Goal: Task Accomplishment & Management: Complete application form

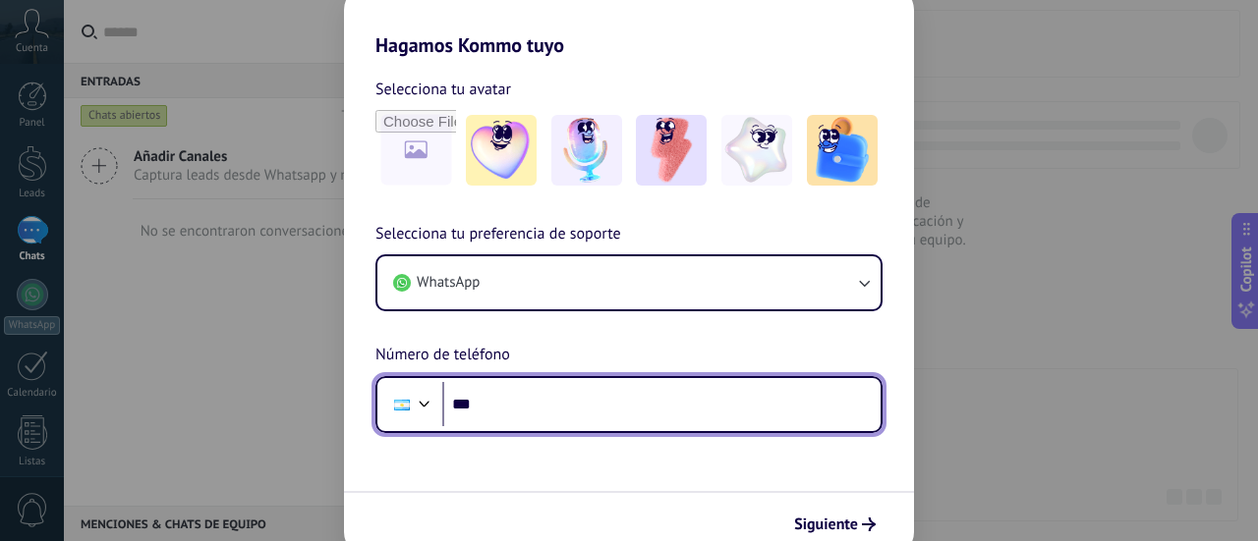
click at [662, 423] on input "***" at bounding box center [661, 404] width 438 height 45
click at [662, 423] on input "*******" at bounding box center [661, 404] width 438 height 45
click at [513, 412] on input "**********" at bounding box center [661, 404] width 438 height 45
click at [503, 402] on input "**********" at bounding box center [661, 404] width 438 height 45
click at [413, 394] on div at bounding box center [425, 402] width 24 height 24
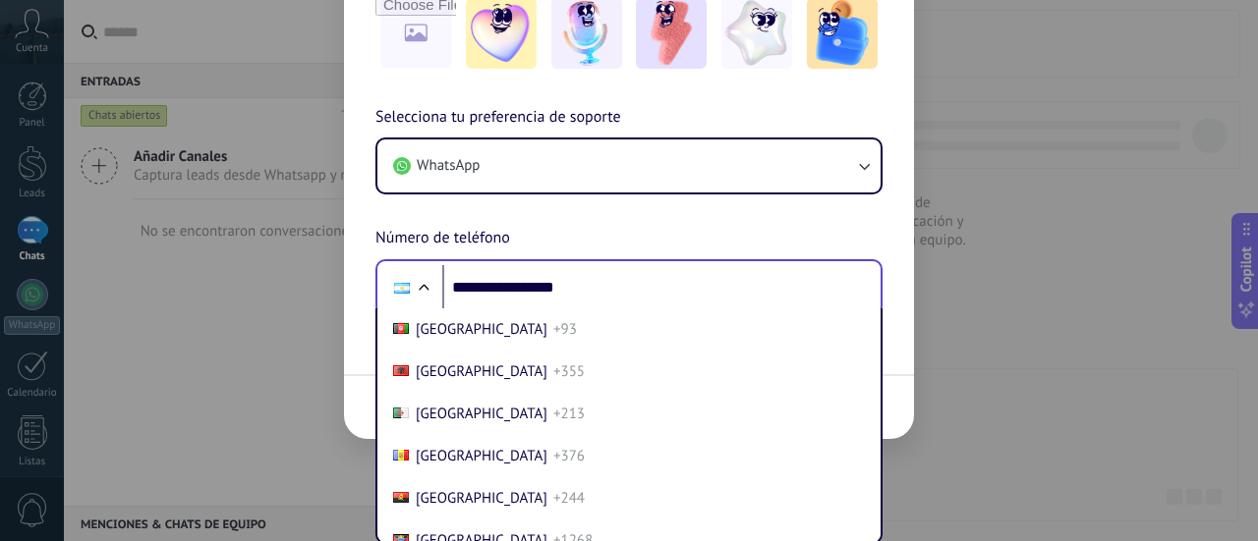
scroll to position [62, 0]
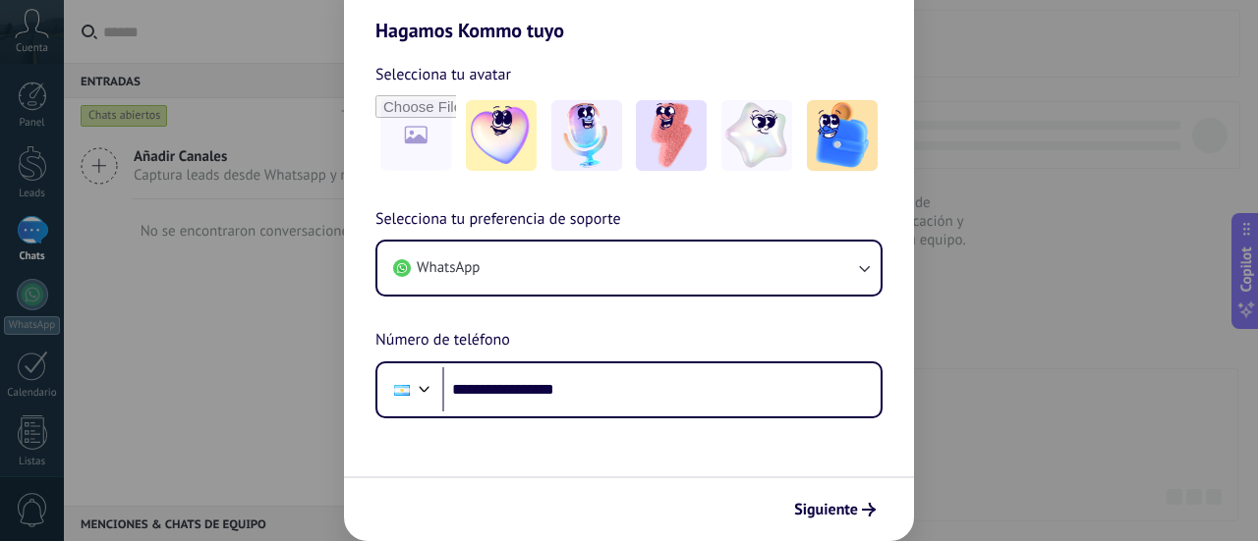
click at [1167, 311] on div "**********" at bounding box center [629, 270] width 1258 height 541
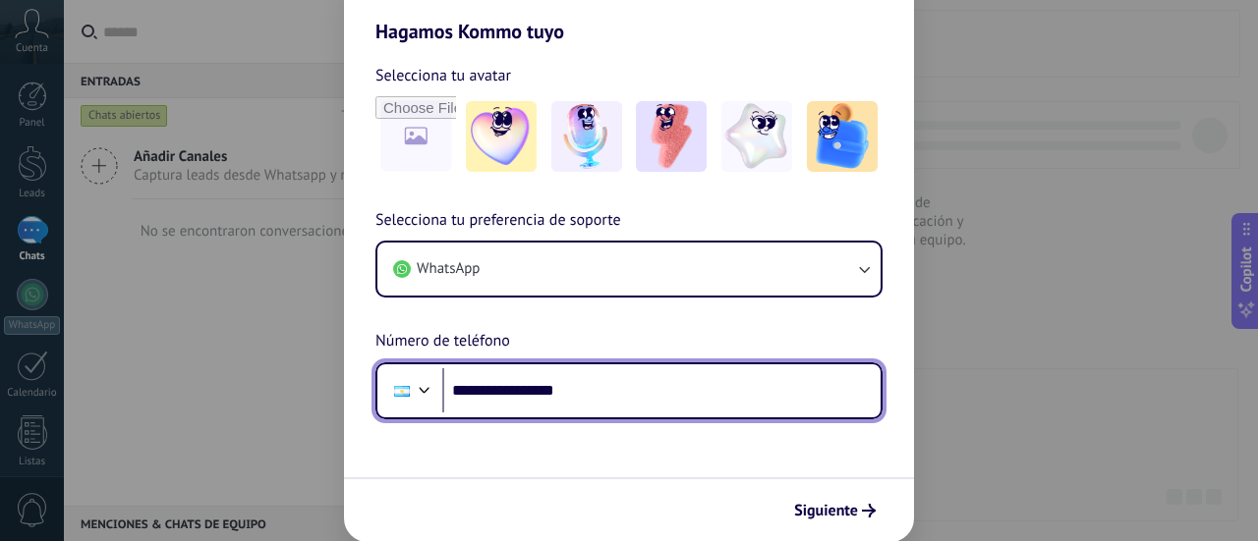
click at [772, 378] on input "**********" at bounding box center [661, 390] width 438 height 45
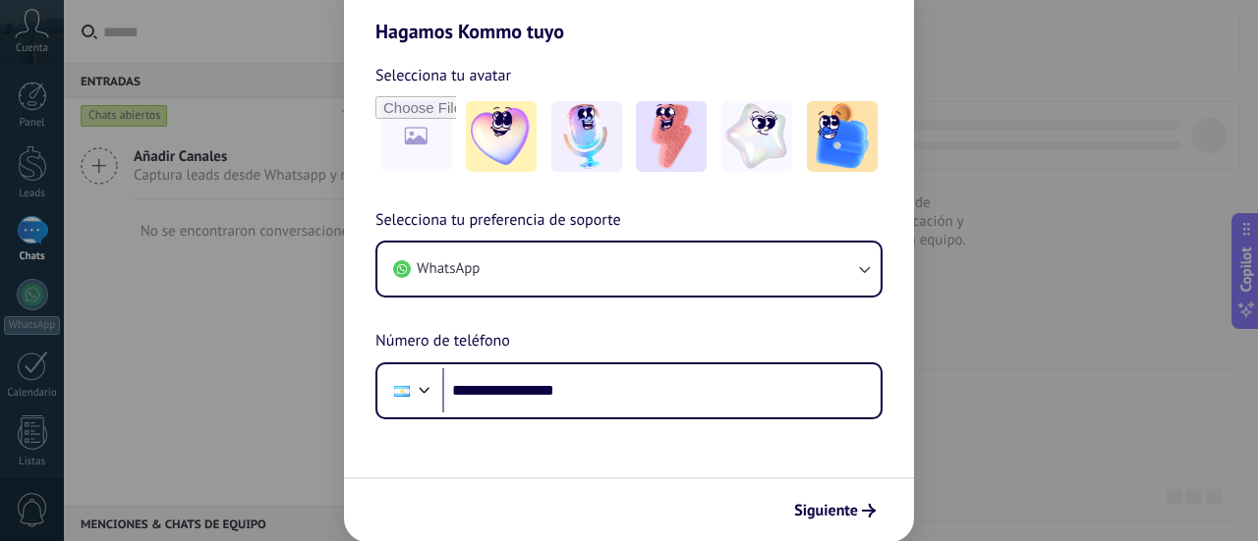
click at [272, 366] on div "**********" at bounding box center [629, 270] width 1258 height 541
click at [1180, 241] on div "**********" at bounding box center [629, 270] width 1258 height 541
click at [1137, 427] on div "**********" at bounding box center [629, 270] width 1258 height 541
click at [357, 32] on h2 "Hagamos Kommo tuyo" at bounding box center [629, 7] width 570 height 71
click at [312, 42] on div "**********" at bounding box center [629, 270] width 1258 height 541
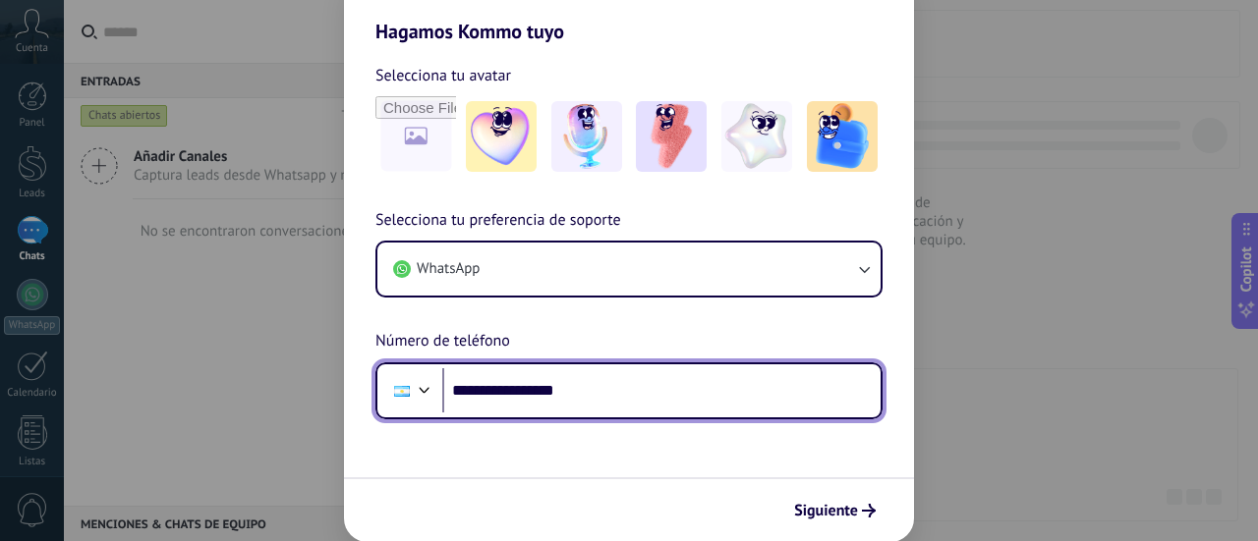
click at [743, 399] on input "**********" at bounding box center [661, 390] width 438 height 45
click at [568, 405] on input "**********" at bounding box center [661, 390] width 438 height 45
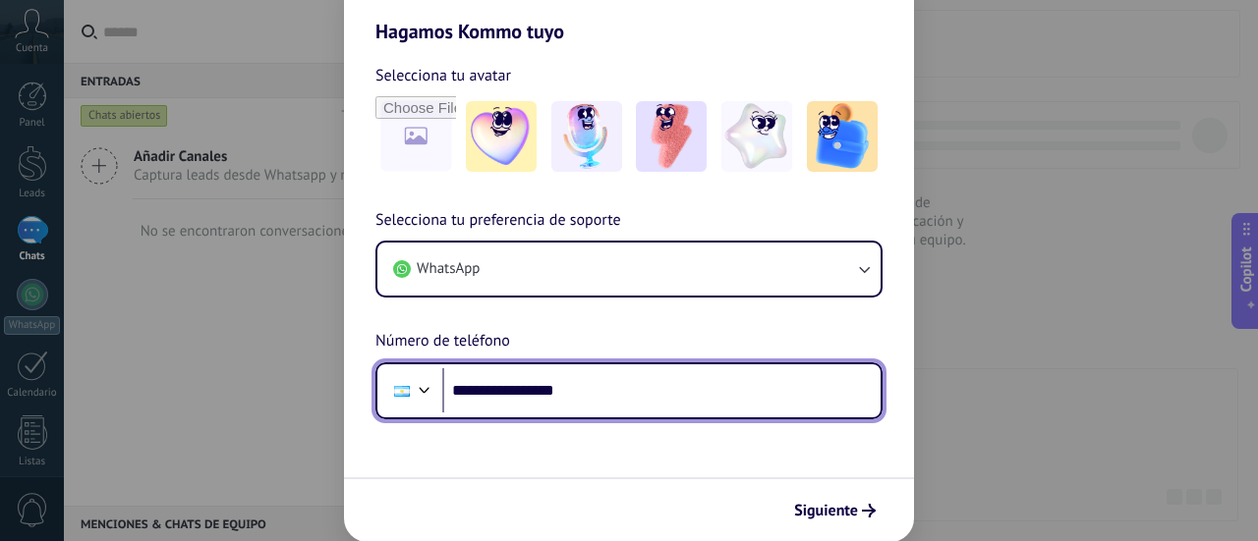
click at [568, 405] on input "**********" at bounding box center [661, 390] width 438 height 45
type input "**"
type input "**********"
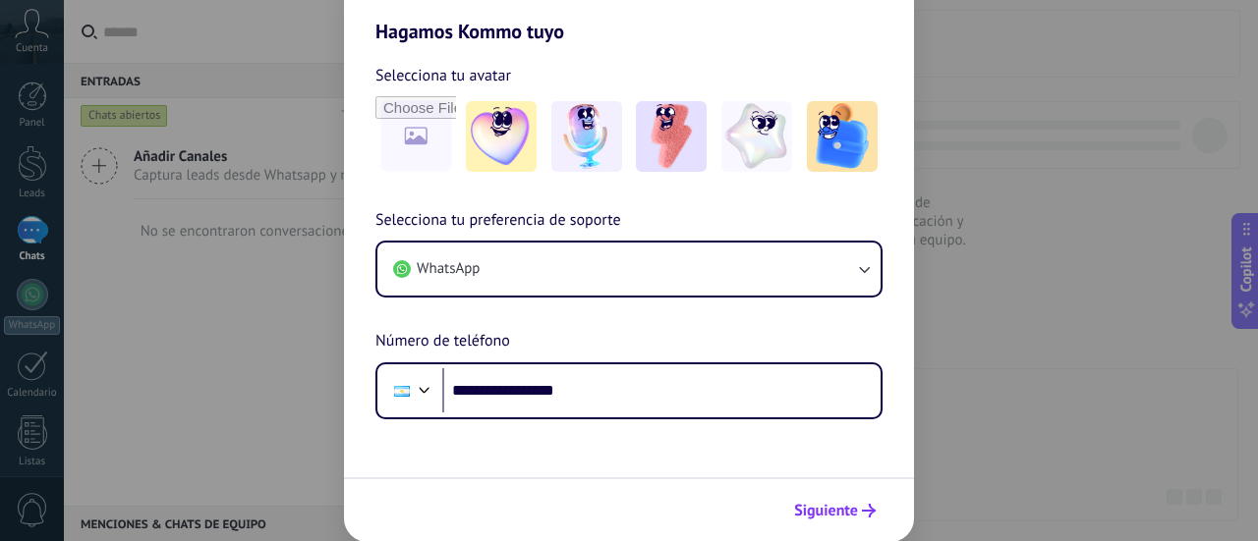
click at [857, 514] on span "Siguiente" at bounding box center [826, 511] width 64 height 14
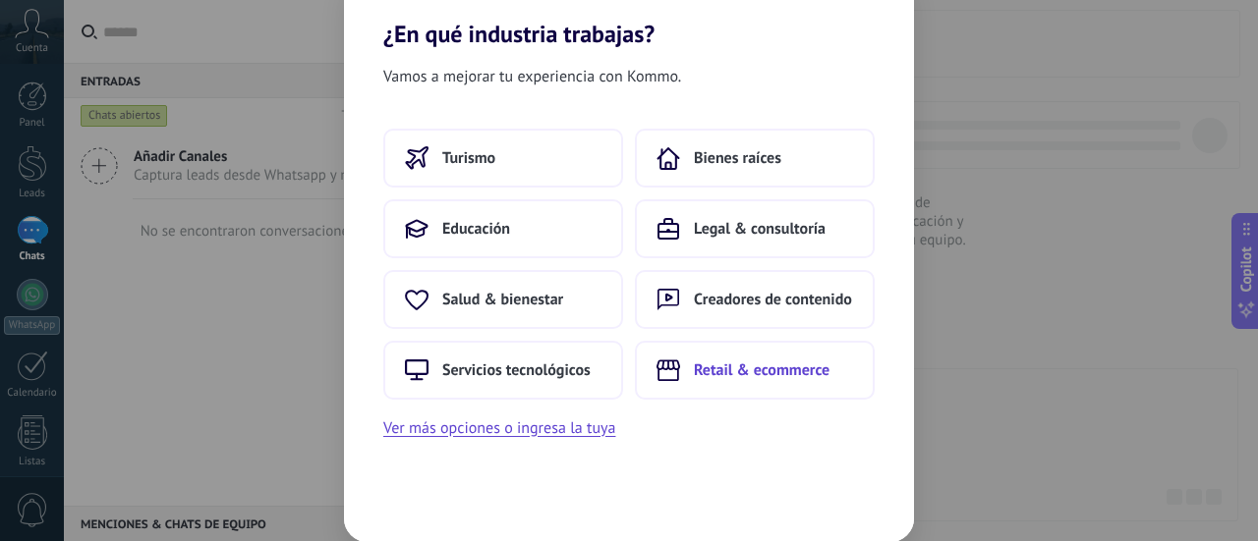
click at [722, 372] on span "Retail & ecommerce" at bounding box center [762, 371] width 136 height 20
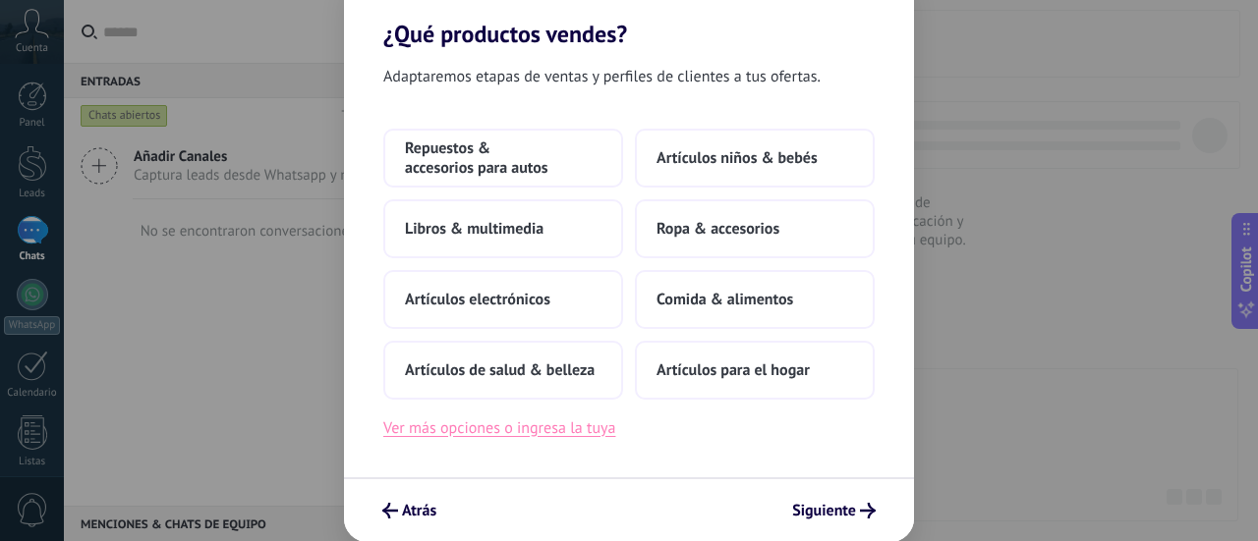
click at [574, 432] on button "Ver más opciones o ingresa la tuya" at bounding box center [499, 429] width 232 height 26
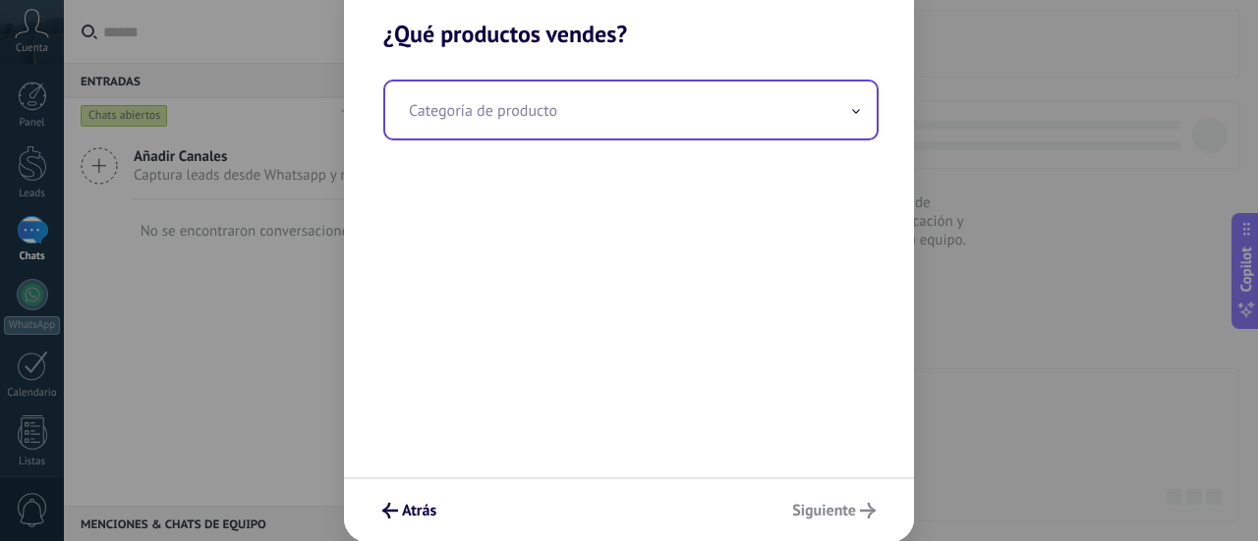
click at [574, 116] on input "text" at bounding box center [630, 110] width 491 height 57
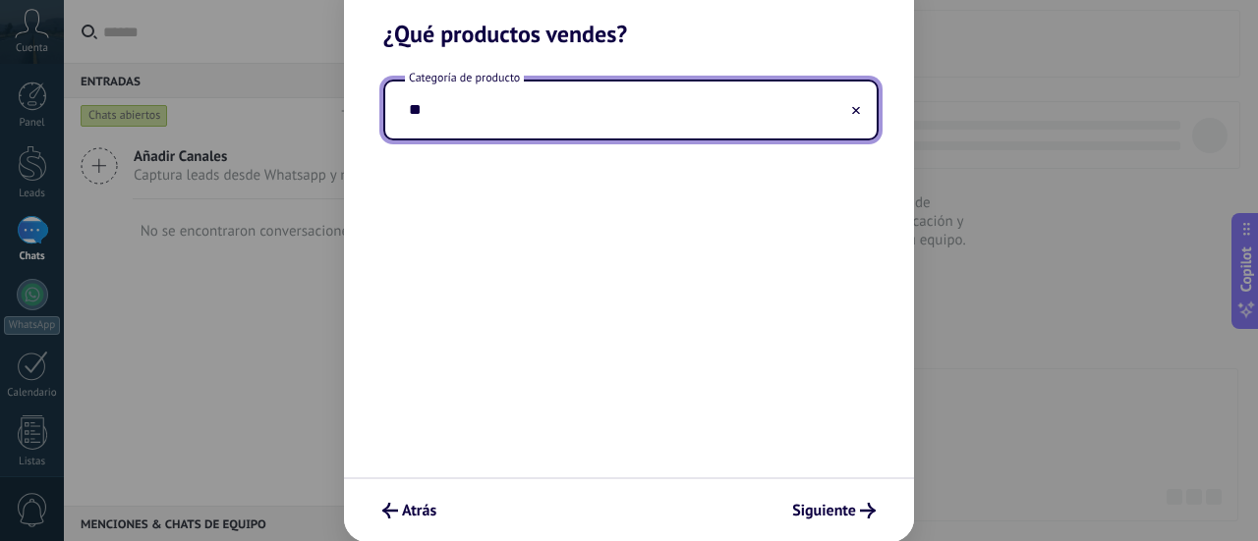
type input "*"
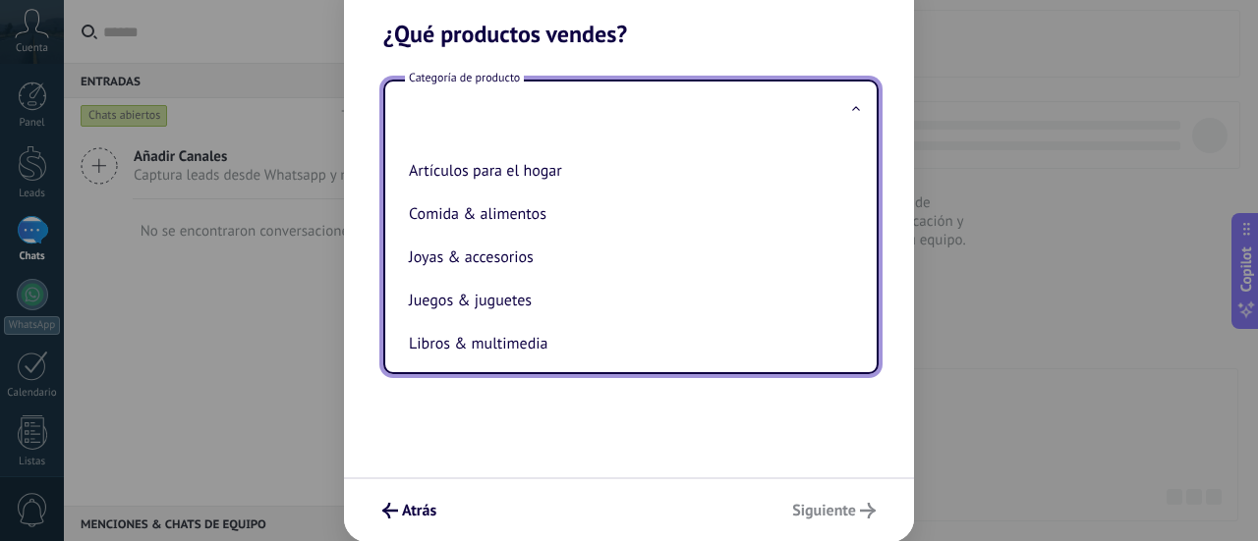
scroll to position [0, 0]
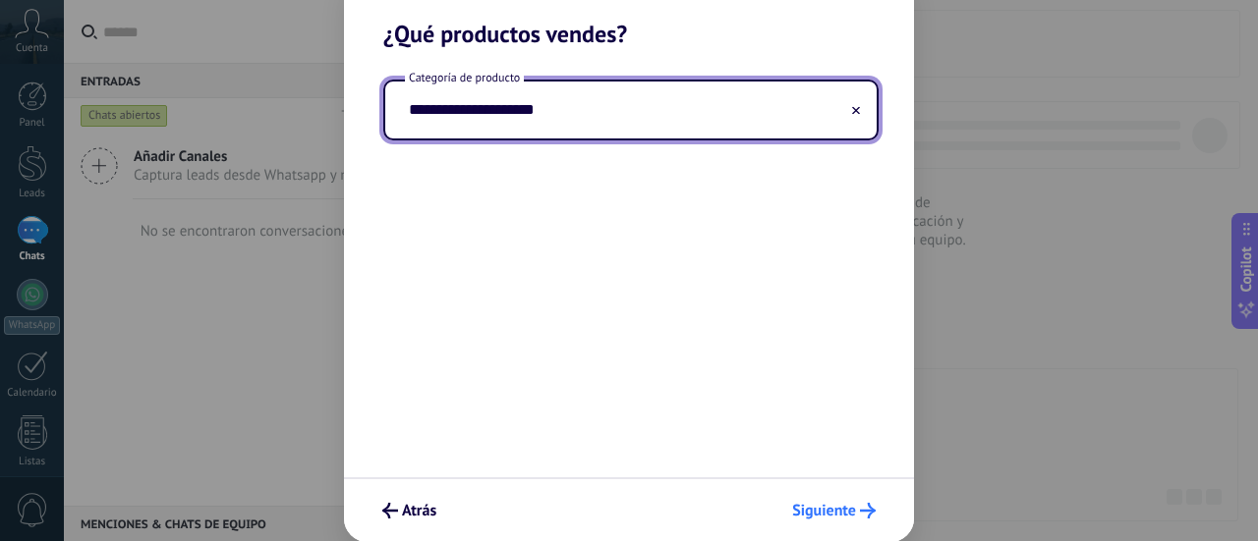
type input "**********"
click at [806, 512] on span "Siguiente" at bounding box center [824, 511] width 64 height 14
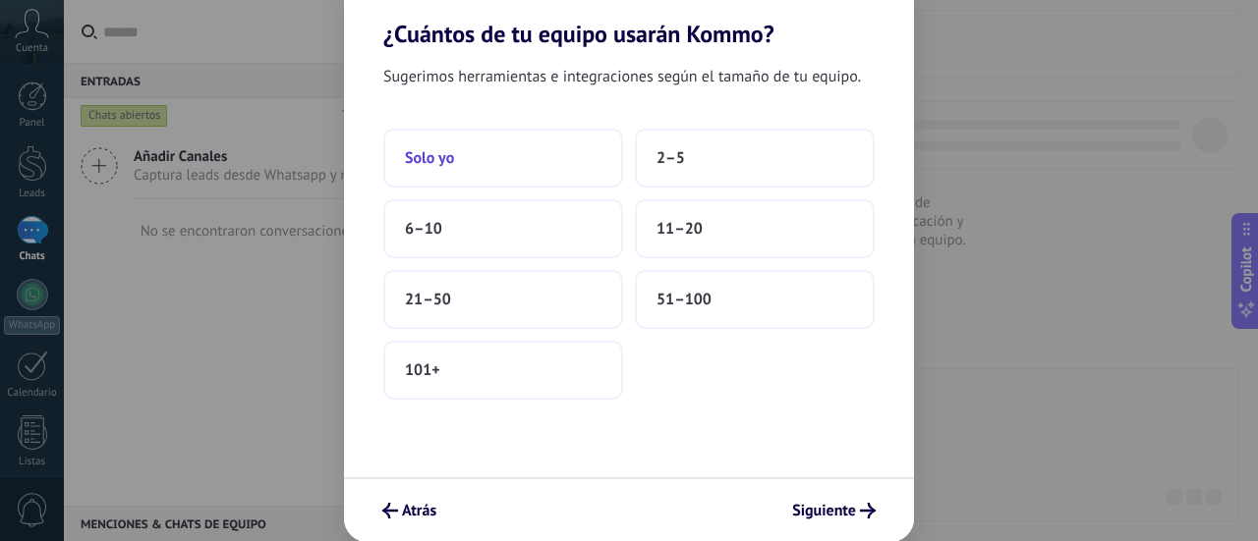
click at [541, 166] on button "Solo yo" at bounding box center [503, 158] width 240 height 59
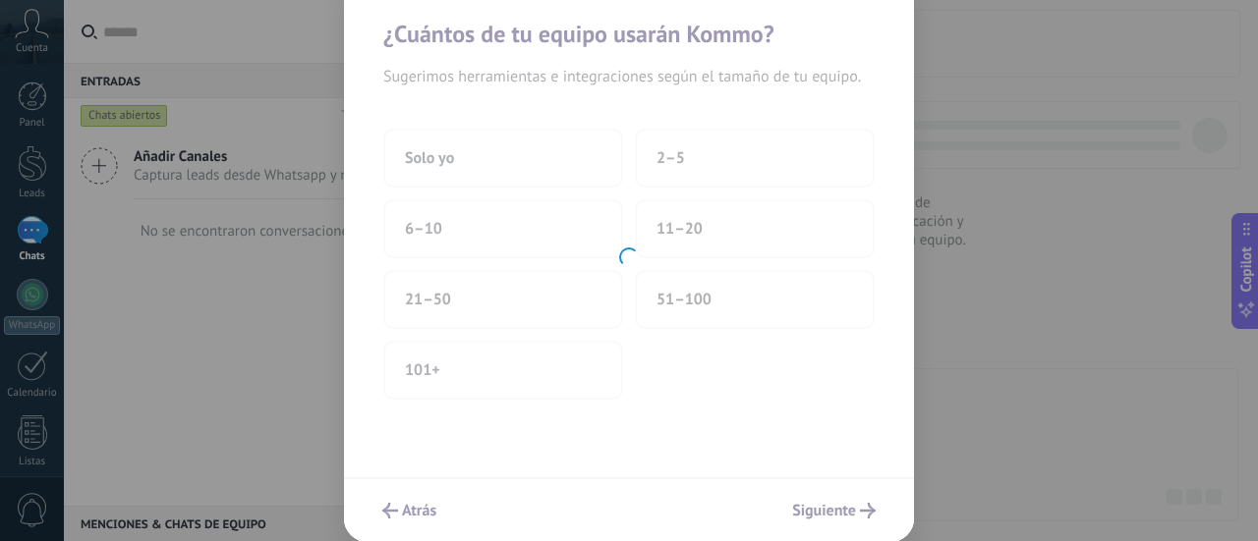
scroll to position [4, 0]
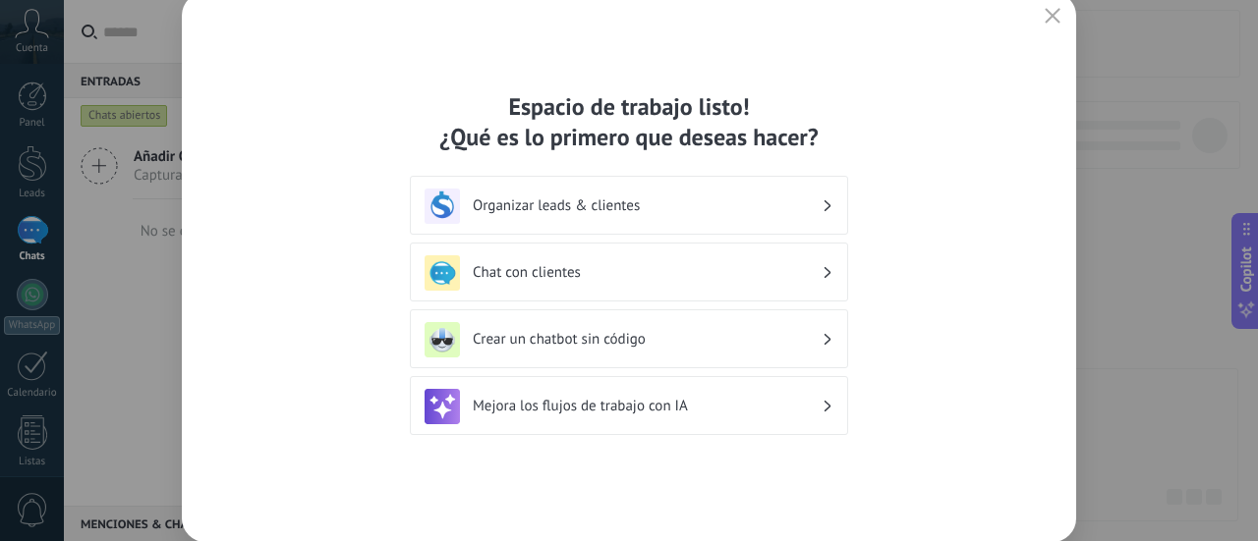
click at [748, 205] on h3 "Organizar leads & clientes" at bounding box center [647, 205] width 349 height 19
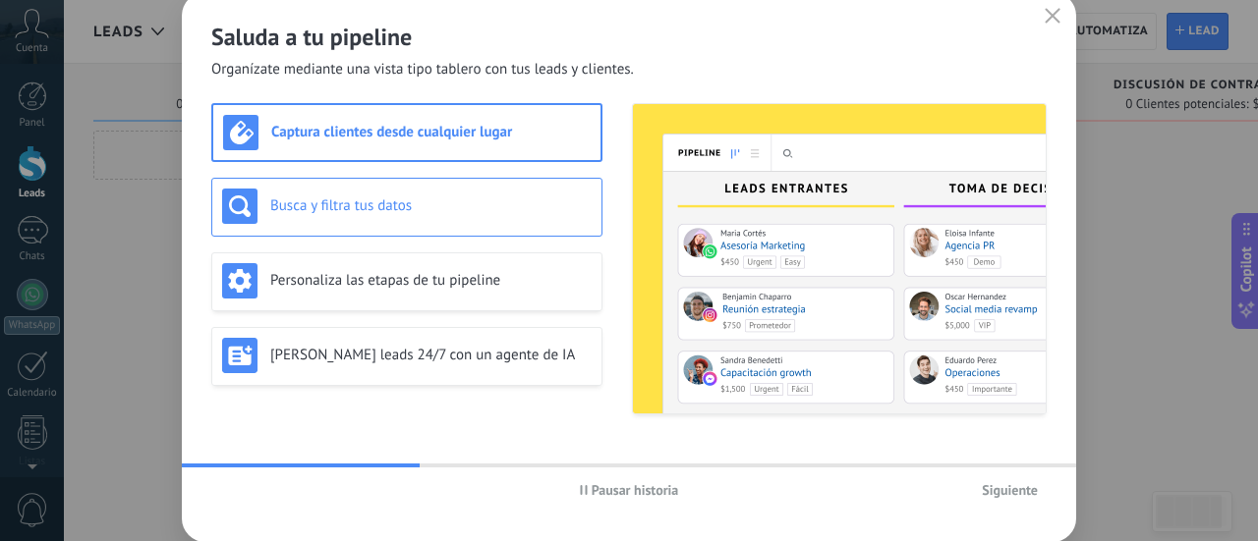
click at [353, 205] on h3 "Busca y filtra tus datos" at bounding box center [430, 205] width 321 height 19
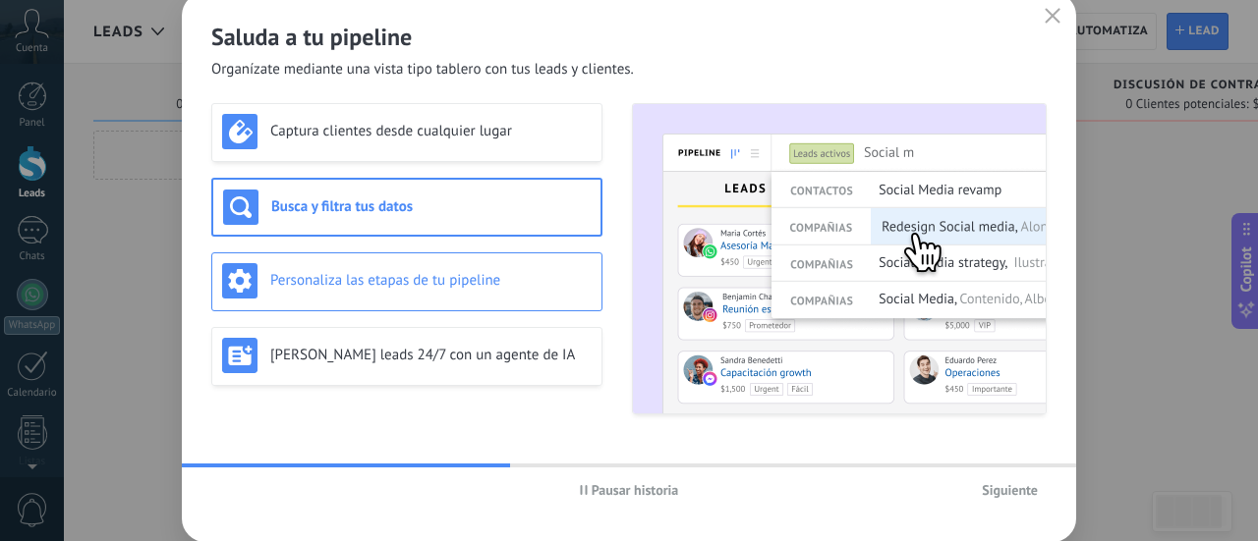
click at [391, 282] on h3 "Personaliza las etapas de tu pipeline" at bounding box center [430, 280] width 321 height 19
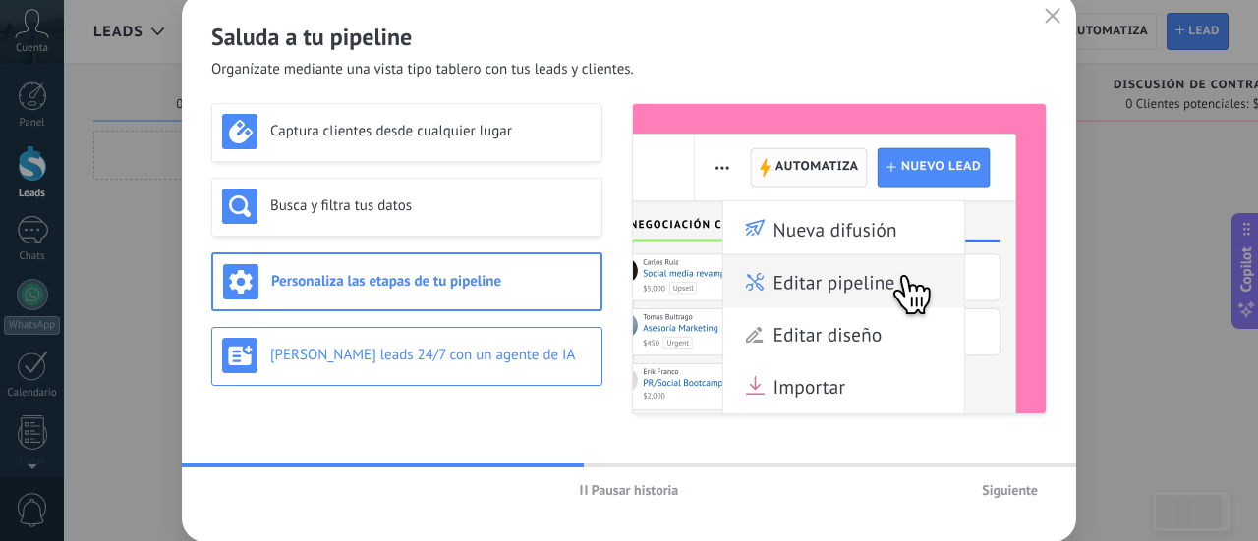
click at [470, 369] on div "Genera leads 24/7 con un agente de IA" at bounding box center [406, 355] width 369 height 35
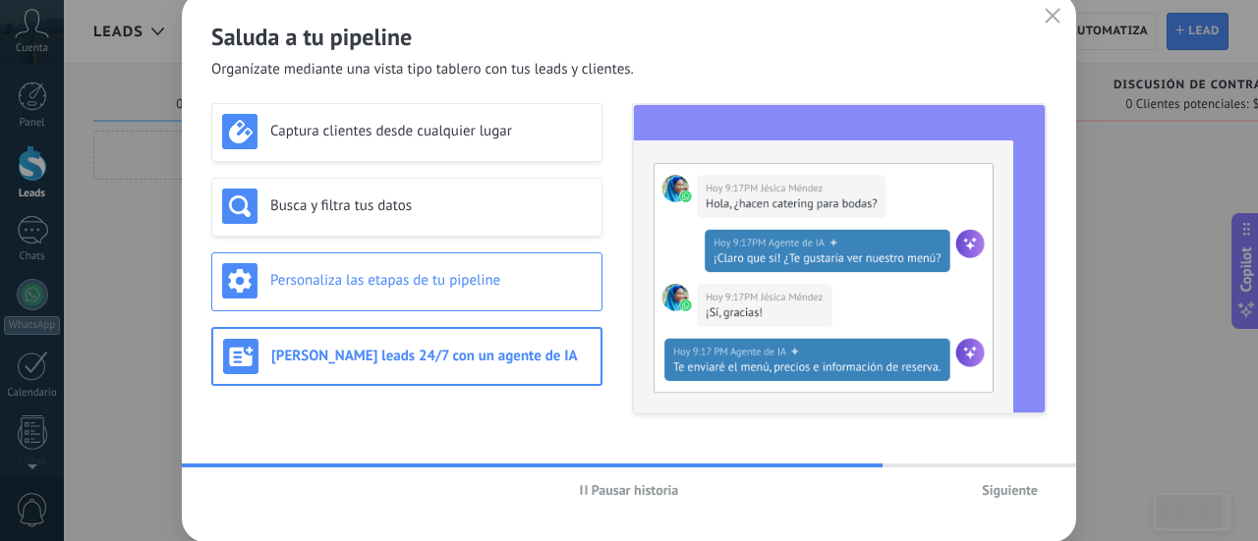
click at [488, 264] on div "Personaliza las etapas de tu pipeline" at bounding box center [406, 280] width 369 height 35
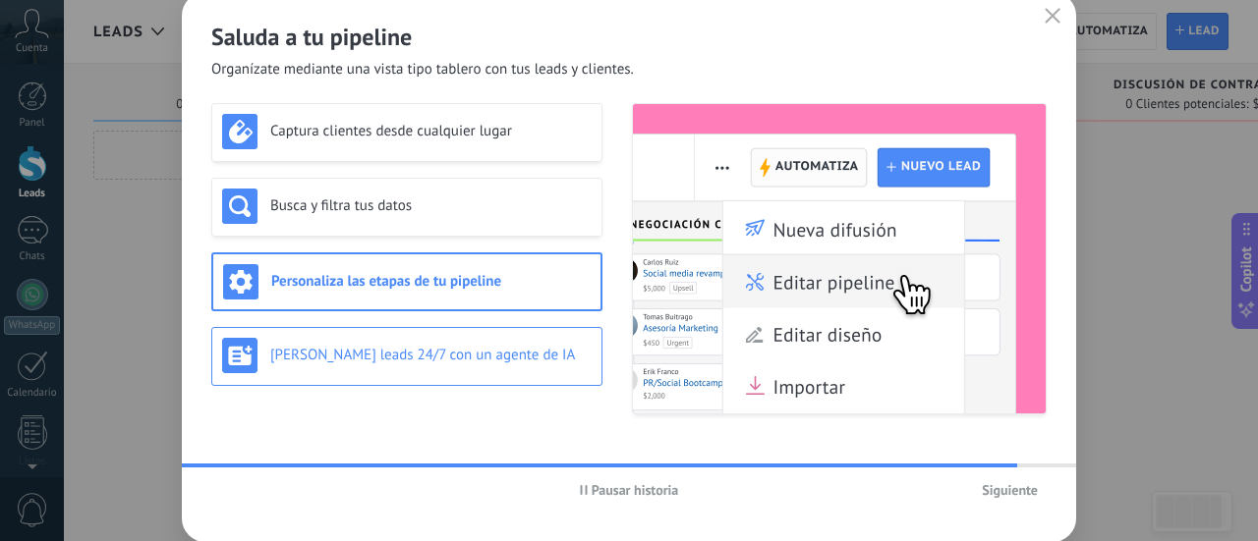
click at [442, 376] on div "Genera leads 24/7 con un agente de IA" at bounding box center [406, 356] width 391 height 59
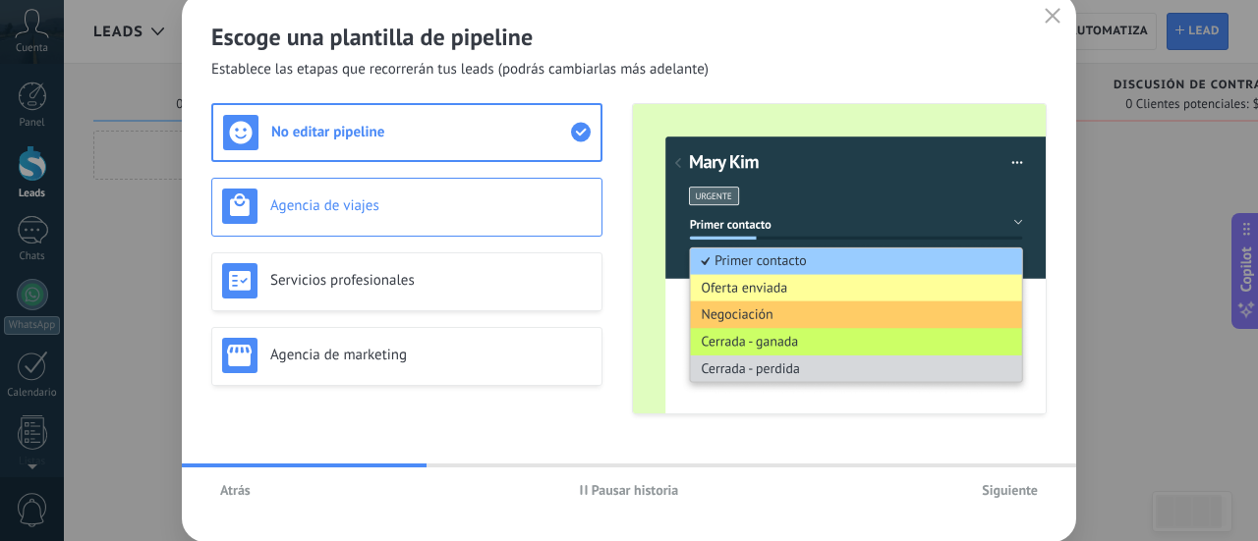
click at [430, 225] on div "Agencia de viajes" at bounding box center [406, 207] width 391 height 59
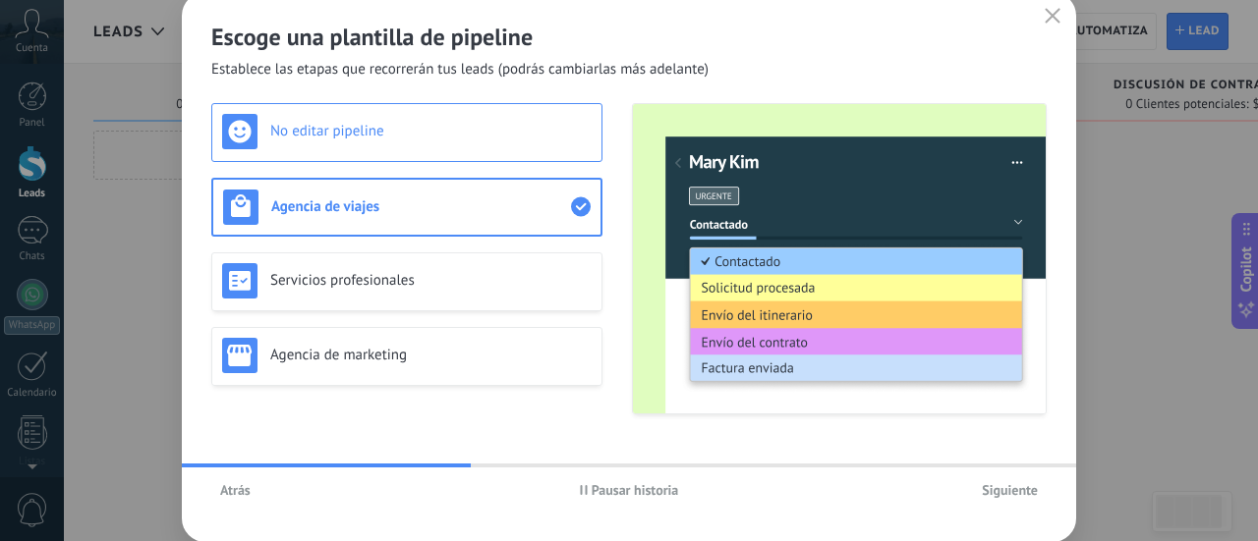
click at [417, 114] on div "No editar pipeline" at bounding box center [406, 131] width 369 height 35
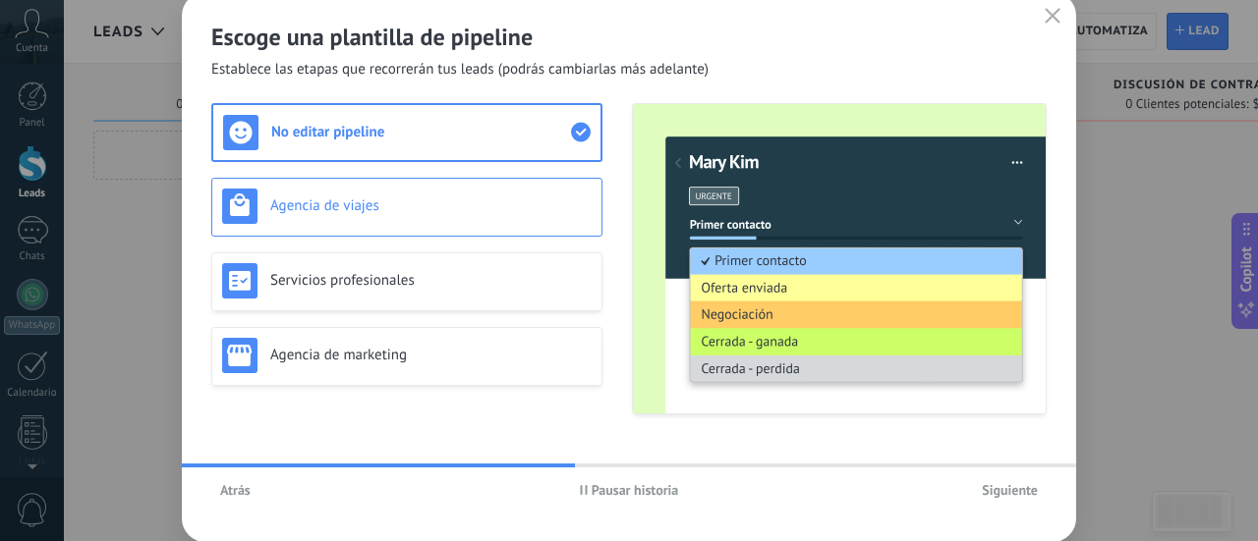
click at [448, 184] on div "Agencia de viajes" at bounding box center [406, 207] width 391 height 59
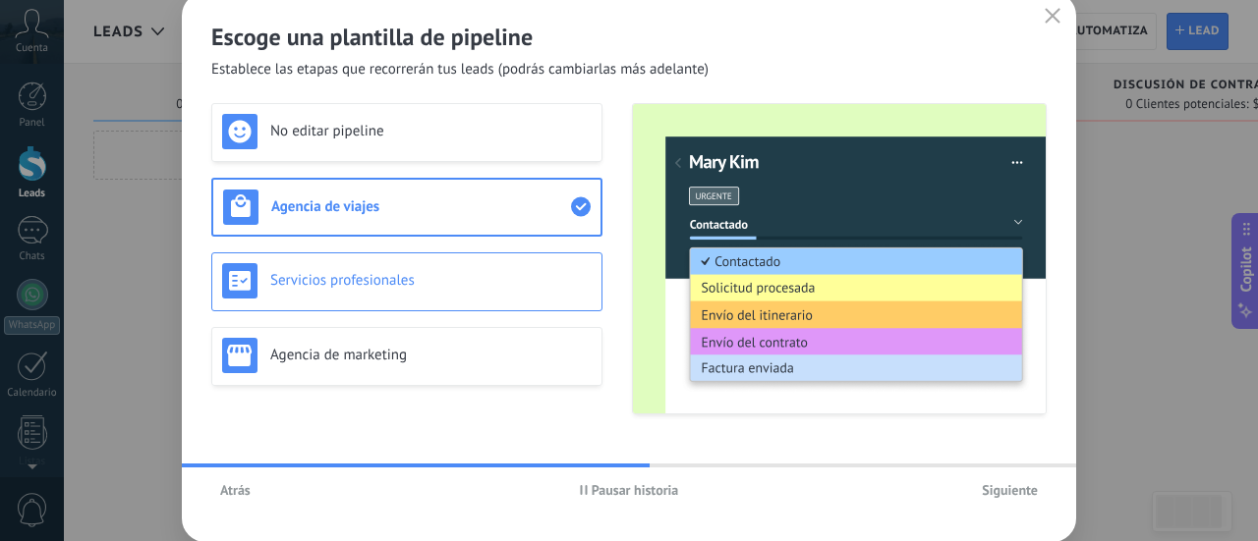
click at [466, 265] on div "Servicios profesionales" at bounding box center [406, 280] width 369 height 35
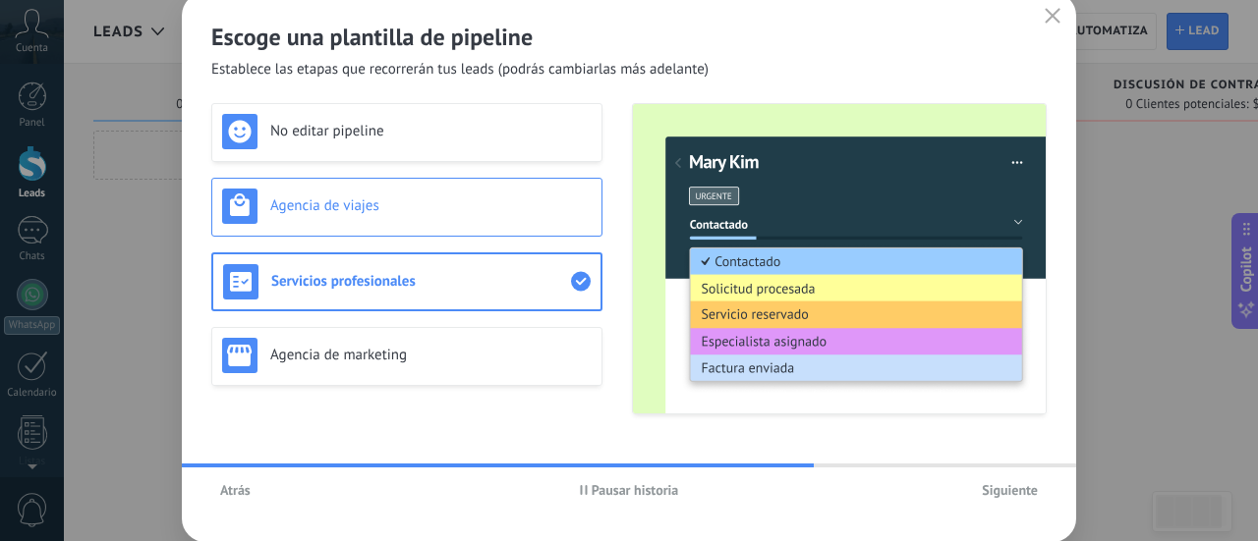
click at [432, 178] on div "Agencia de viajes" at bounding box center [406, 207] width 391 height 59
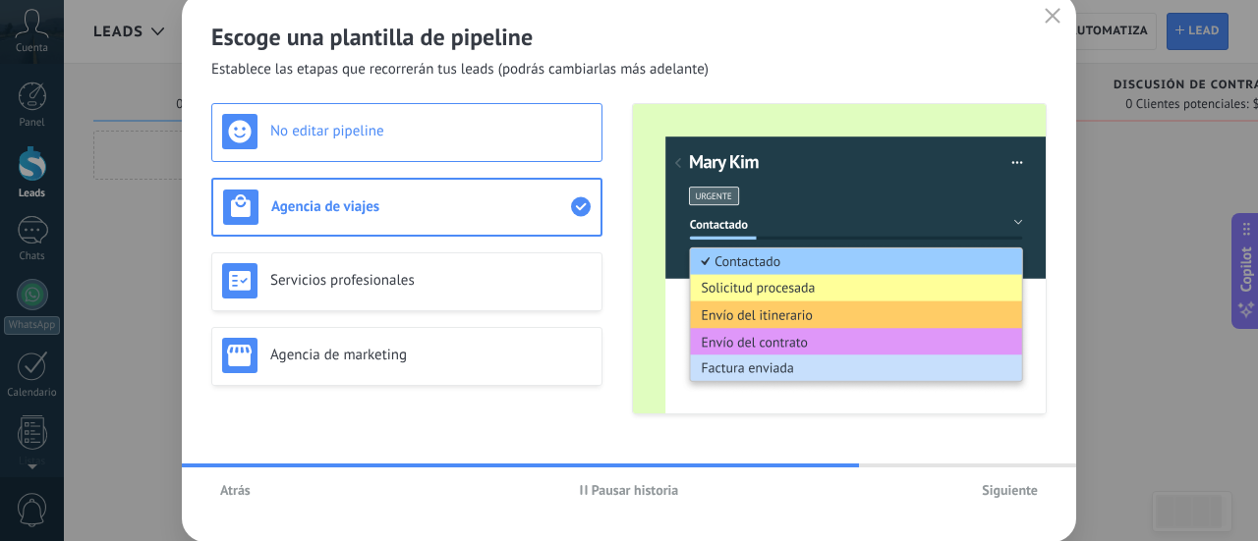
click at [432, 127] on h3 "No editar pipeline" at bounding box center [430, 131] width 321 height 19
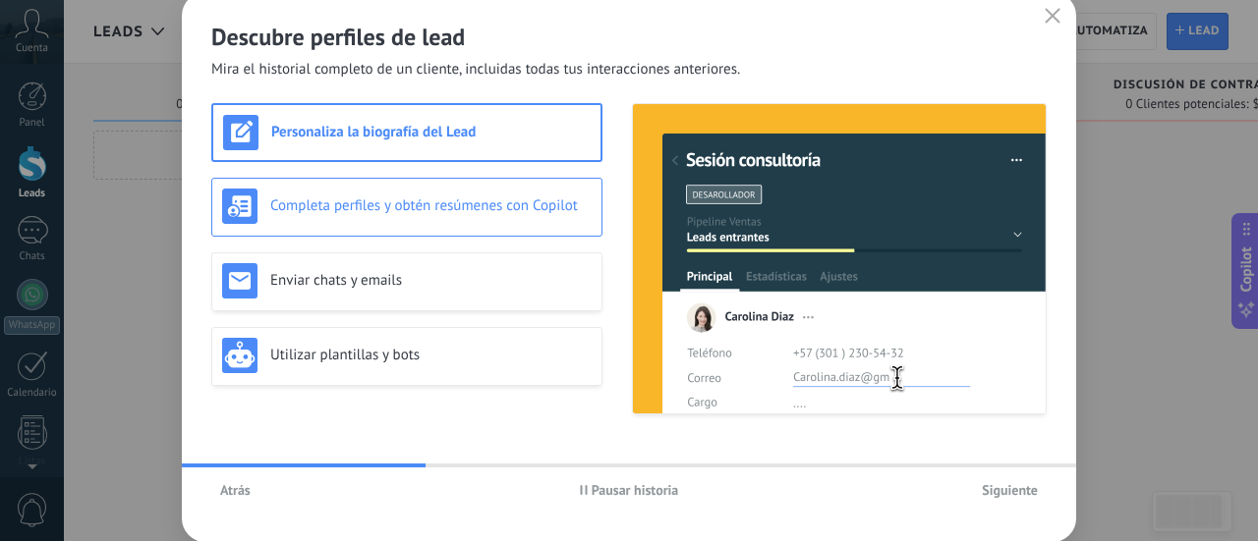
click at [522, 222] on div "Completa perfiles y obtén resúmenes con Copilot" at bounding box center [406, 206] width 369 height 35
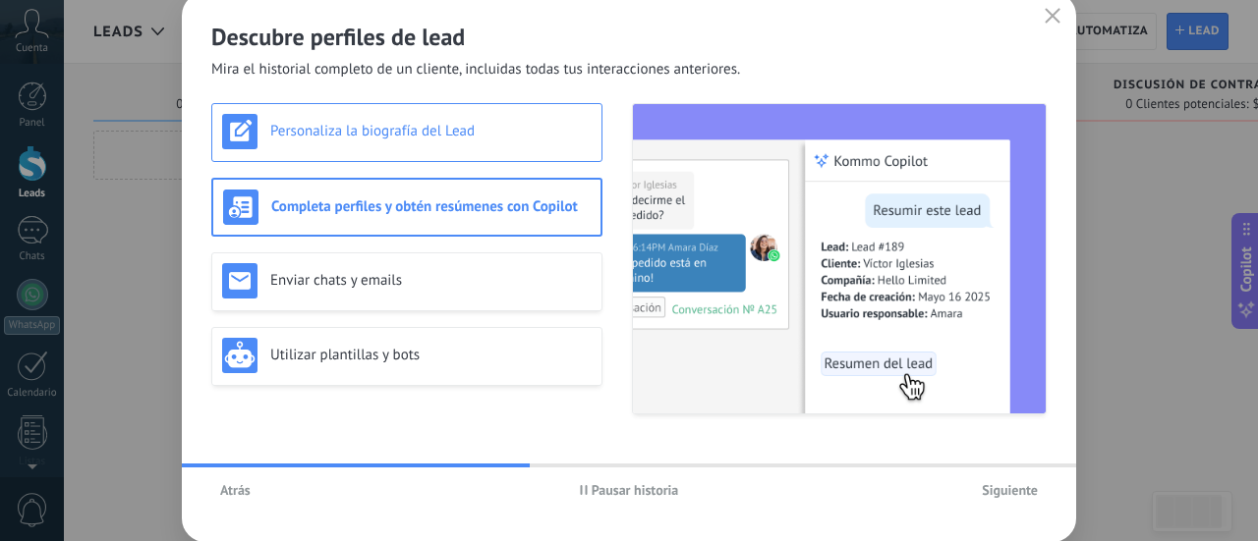
click at [440, 104] on div "Personaliza la biografía del Lead" at bounding box center [406, 132] width 391 height 59
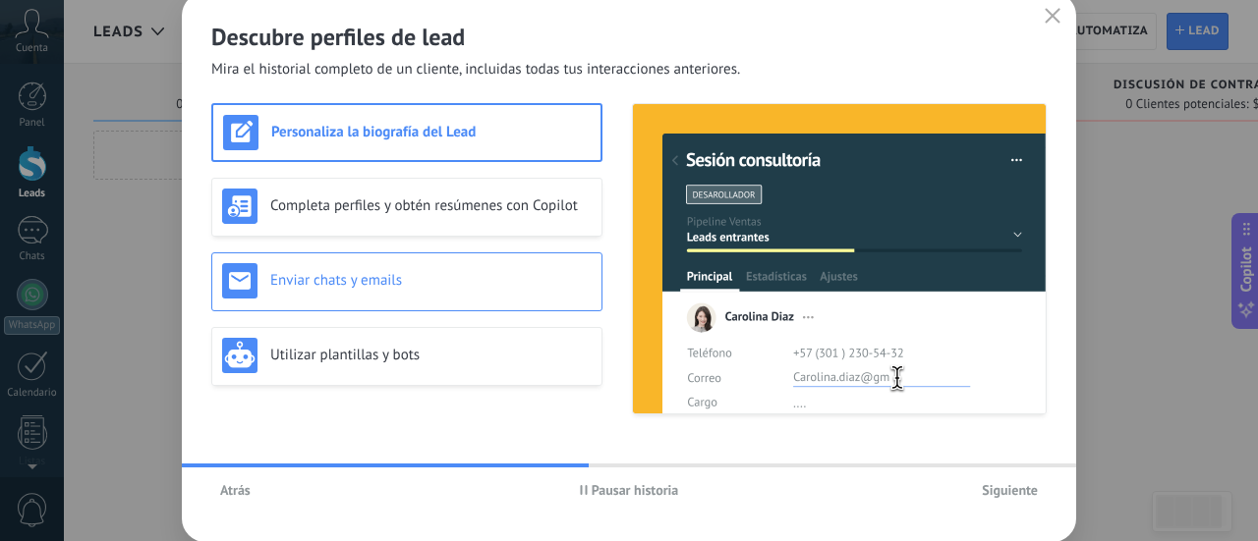
click at [467, 274] on h3 "Enviar chats y emails" at bounding box center [430, 280] width 321 height 19
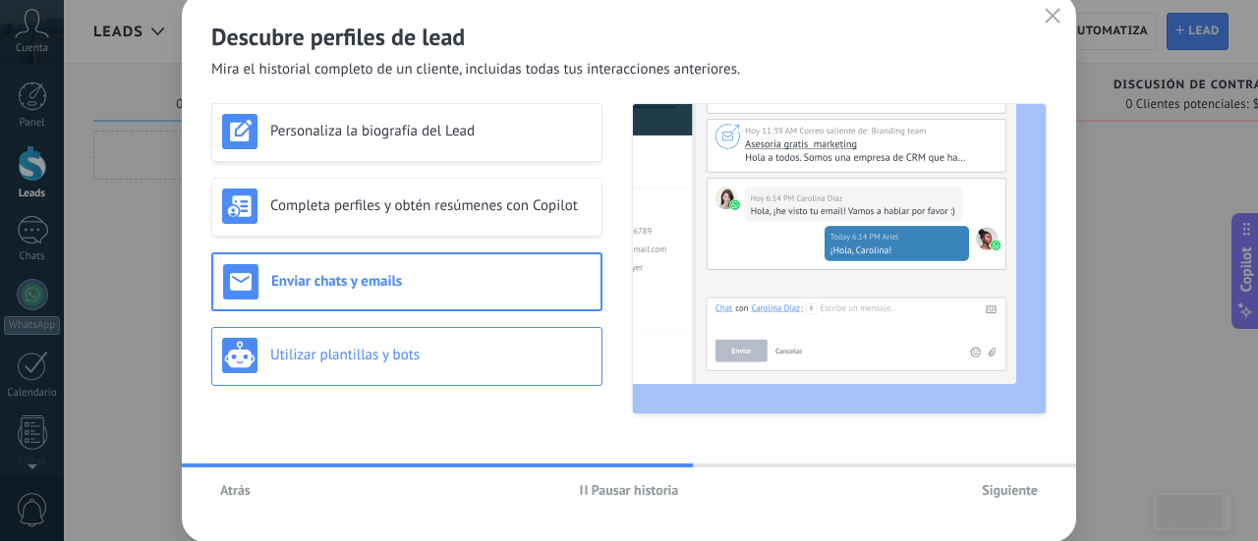
click at [437, 347] on h3 "Utilizar plantillas y bots" at bounding box center [430, 355] width 321 height 19
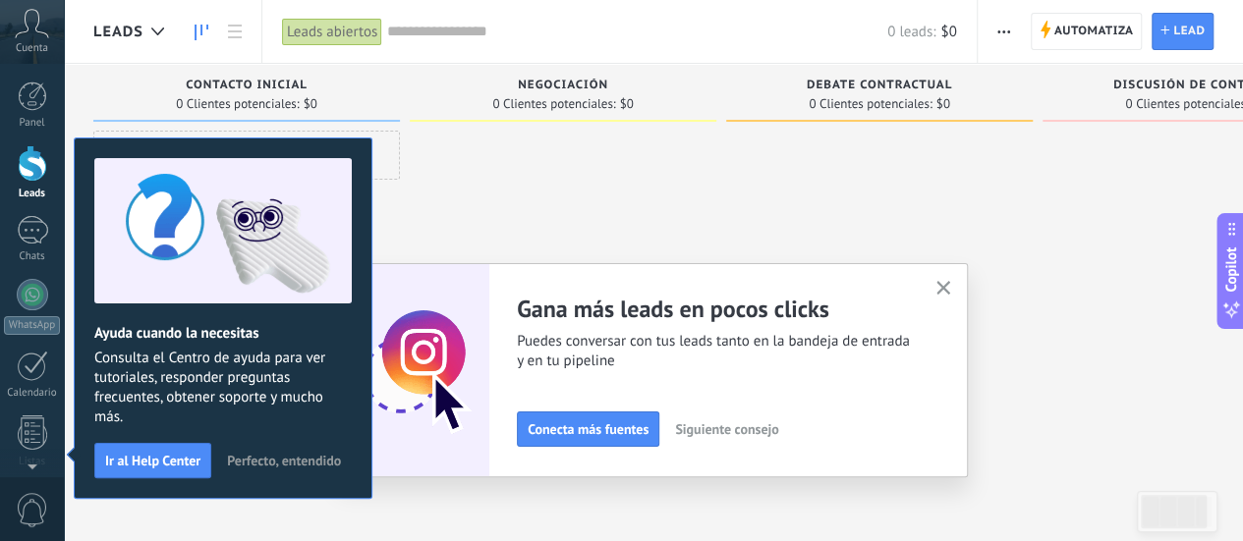
click at [432, 521] on div "Leads Entrantes Solicitudes: 0 0 0 0 0 0 0 0 0 Contacto inicial 0 Clientes pote…" at bounding box center [735, 295] width 1285 height 463
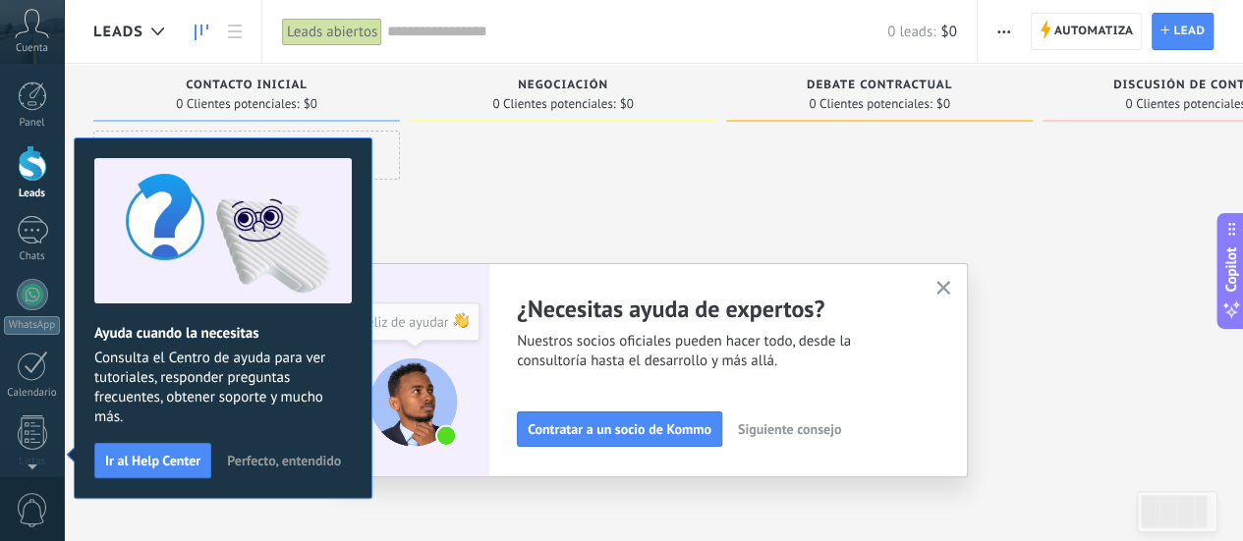
click at [298, 459] on span "Perfecto, entendido" at bounding box center [284, 461] width 114 height 14
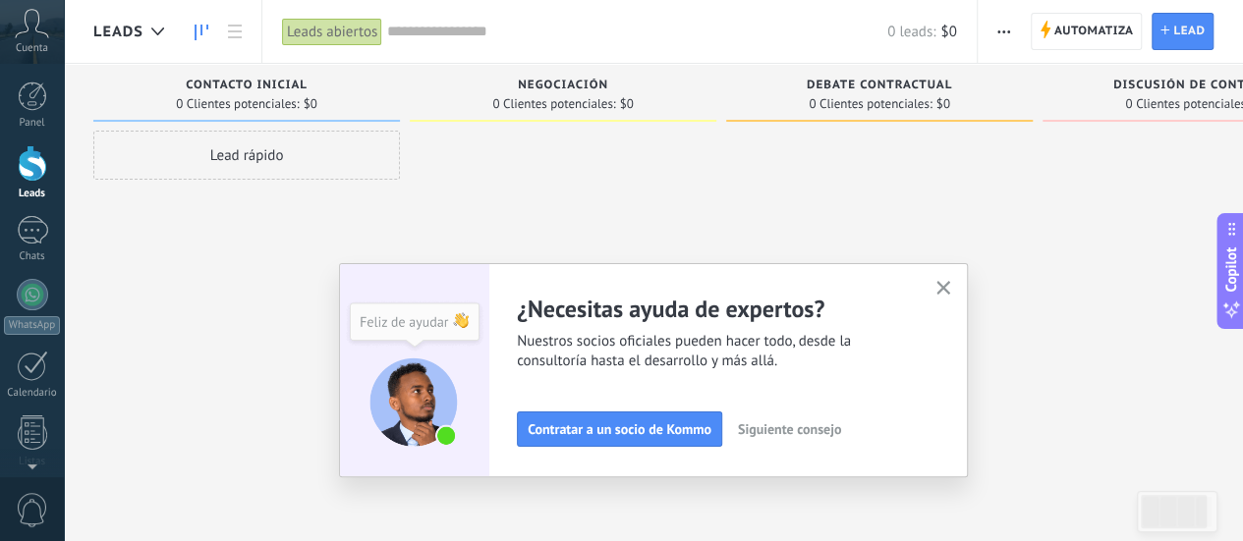
click at [956, 287] on button "button" at bounding box center [943, 289] width 25 height 27
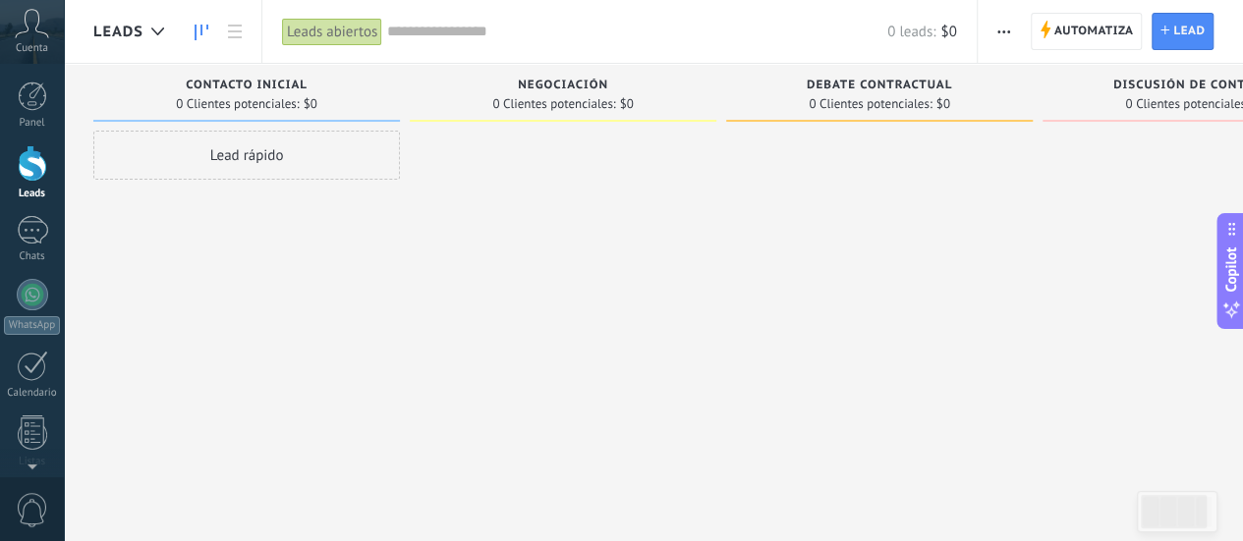
click at [483, 115] on div "Negociación 0 Clientes potenciales: $0" at bounding box center [563, 93] width 307 height 58
click at [491, 86] on div "Negociación" at bounding box center [563, 87] width 287 height 17
drag, startPoint x: 278, startPoint y: 75, endPoint x: 417, endPoint y: 102, distance: 141.2
click at [328, 88] on div "Contacto inicial 0 Clientes potenciales: $0" at bounding box center [246, 93] width 307 height 58
drag, startPoint x: 417, startPoint y: 102, endPoint x: 534, endPoint y: 108, distance: 118.0
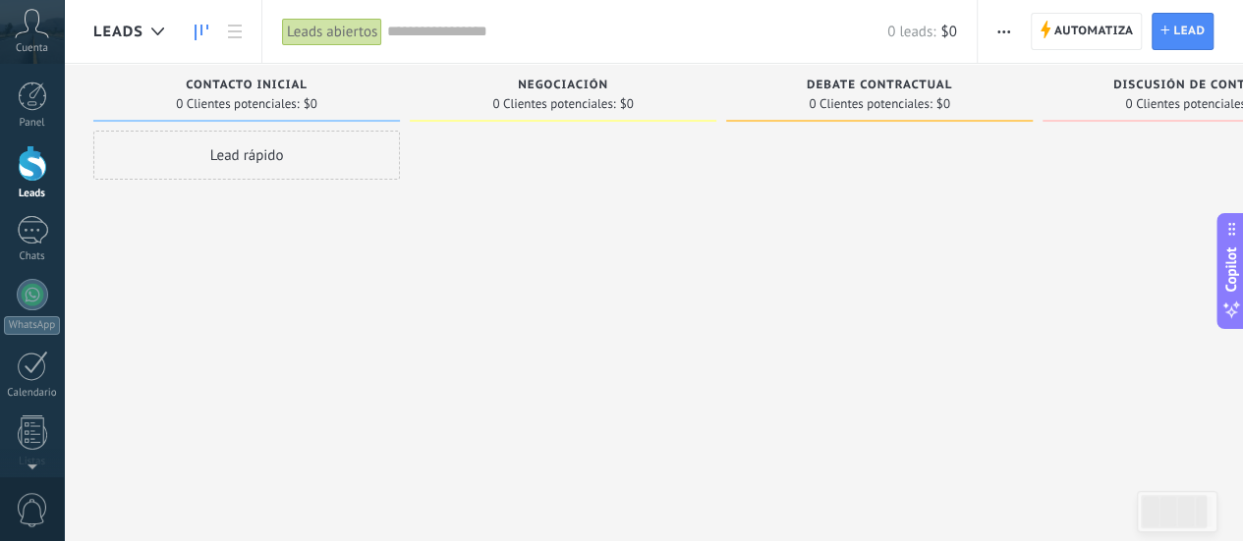
click at [494, 107] on div "Leads Entrantes Solicitudes: 0 0 0 0 0 0 0 0 0 Contacto inicial 0 Clientes pote…" at bounding box center [735, 240] width 1285 height 352
drag, startPoint x: 534, startPoint y: 108, endPoint x: 438, endPoint y: 87, distance: 98.5
click at [442, 93] on div "Negociación 0 Clientes potenciales: $0" at bounding box center [563, 93] width 307 height 58
click at [604, 253] on div at bounding box center [563, 273] width 307 height 285
click at [36, 84] on div at bounding box center [32, 96] width 29 height 29
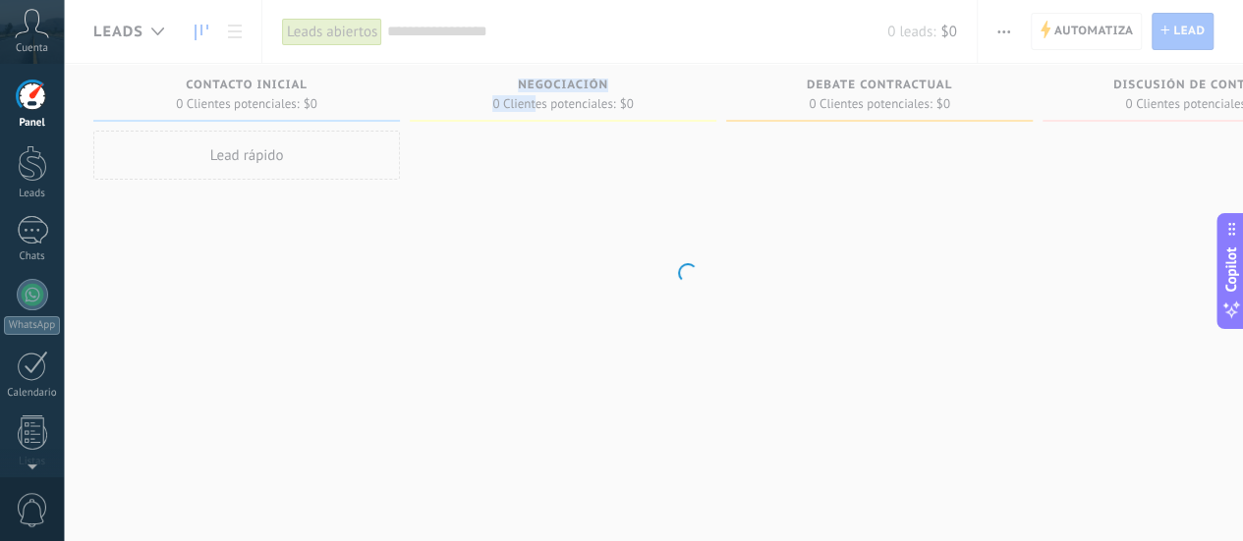
click at [43, 30] on icon at bounding box center [32, 23] width 34 height 29
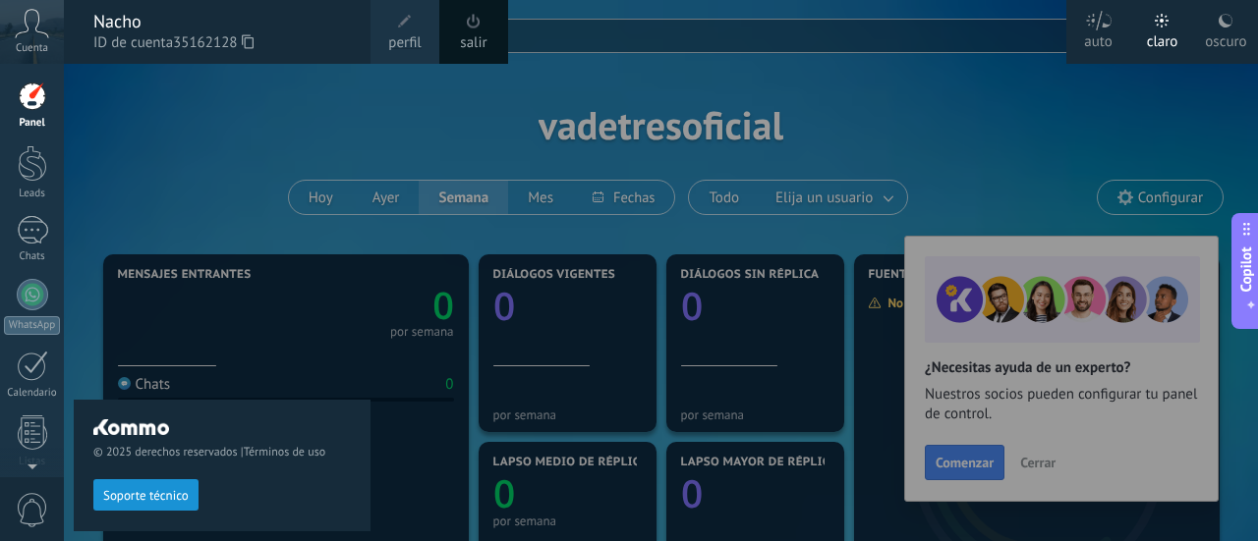
click at [1090, 127] on div at bounding box center [693, 270] width 1258 height 541
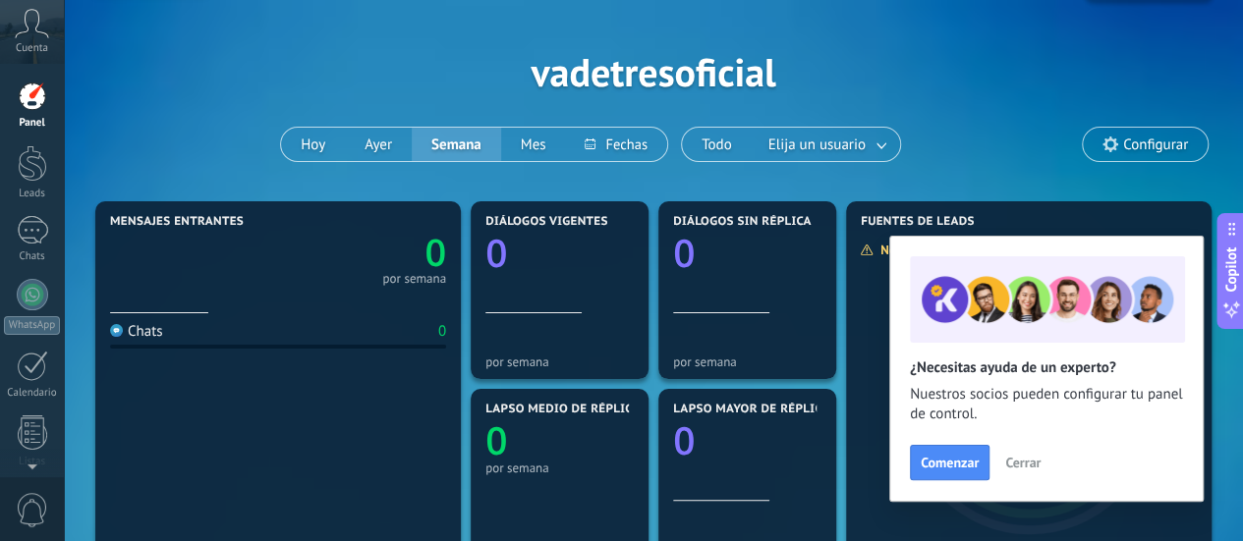
scroll to position [98, 0]
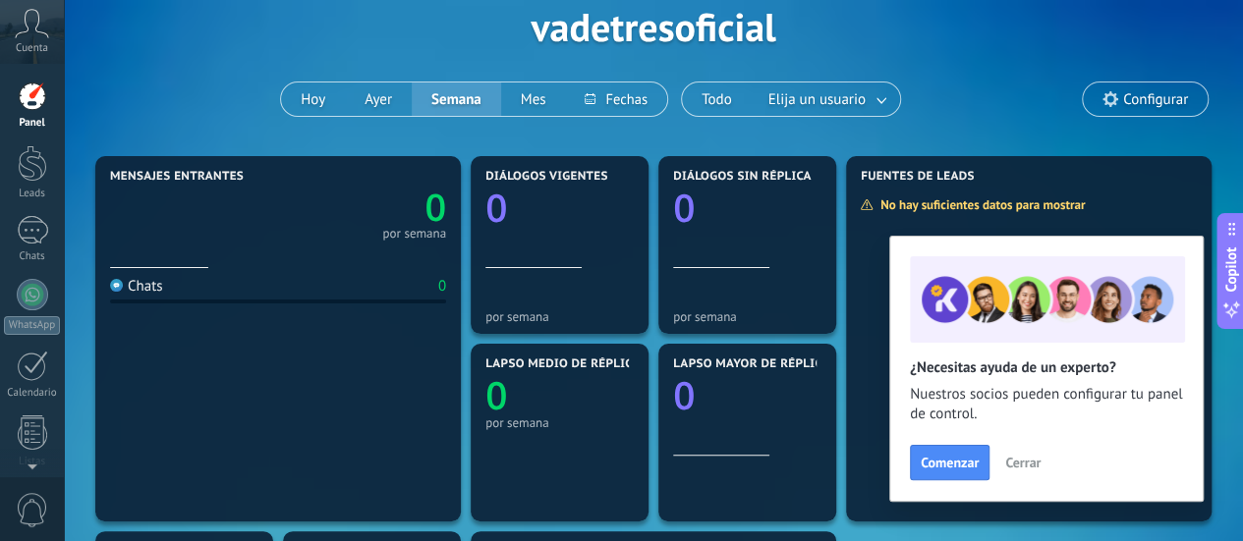
click at [609, 25] on div "Aplicar Eventos vadetresoficial Hoy Ayer Semana Mes Todo Elija un usuario Confi…" at bounding box center [653, 27] width 1120 height 250
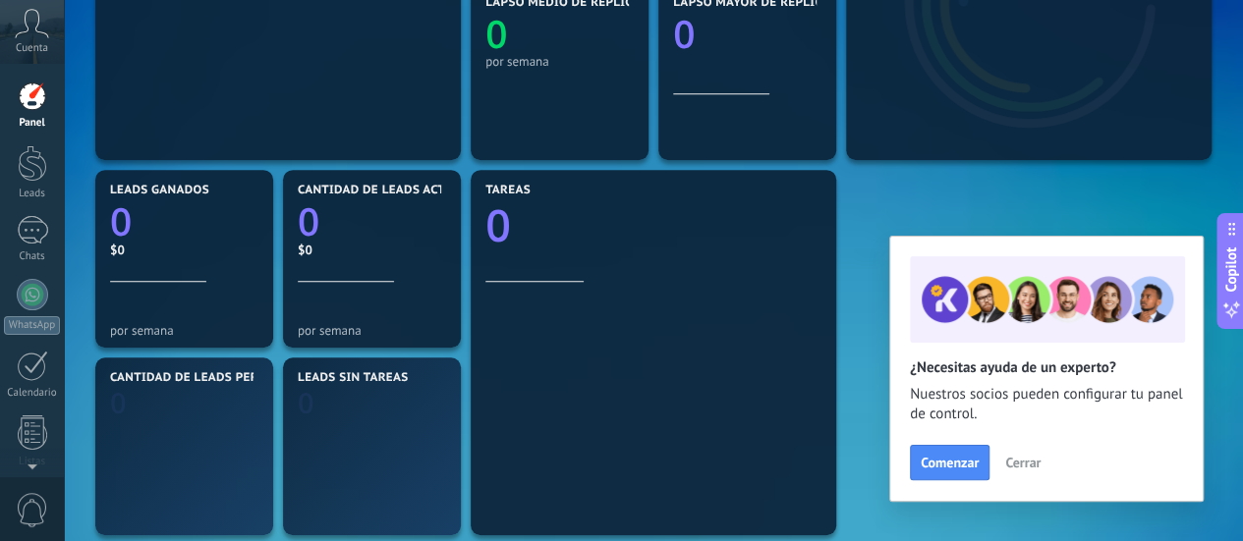
scroll to position [491, 0]
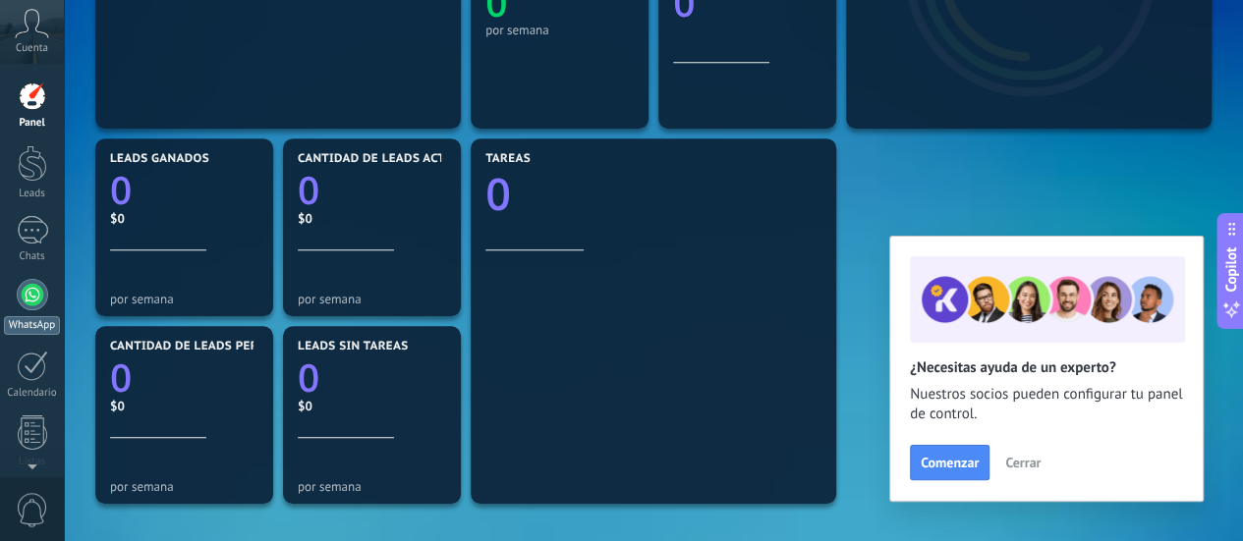
click at [33, 291] on div at bounding box center [32, 294] width 31 height 31
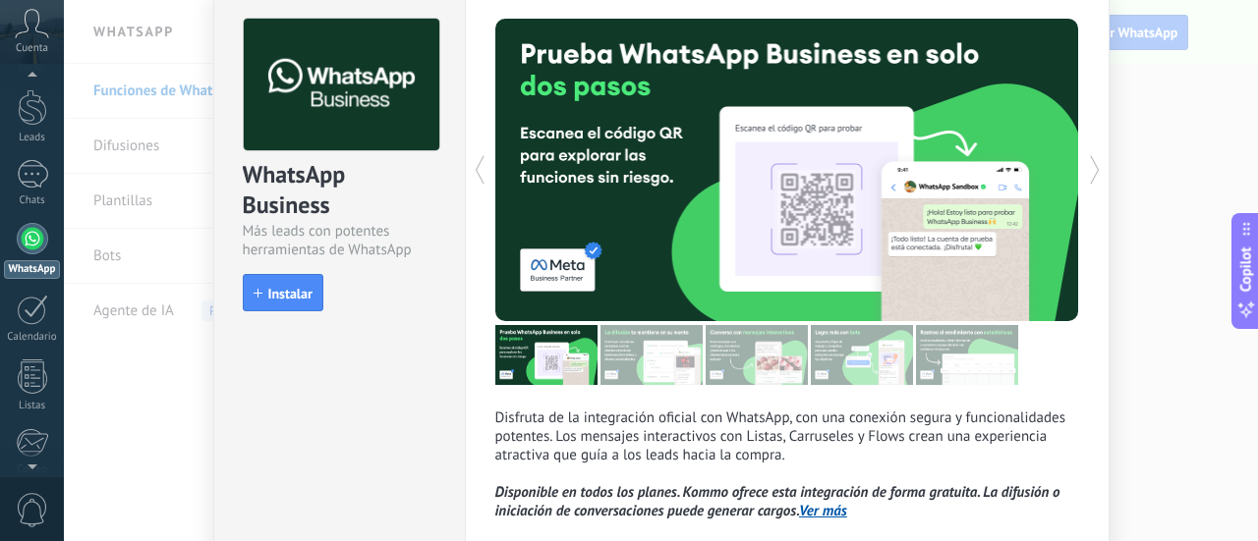
scroll to position [98, 0]
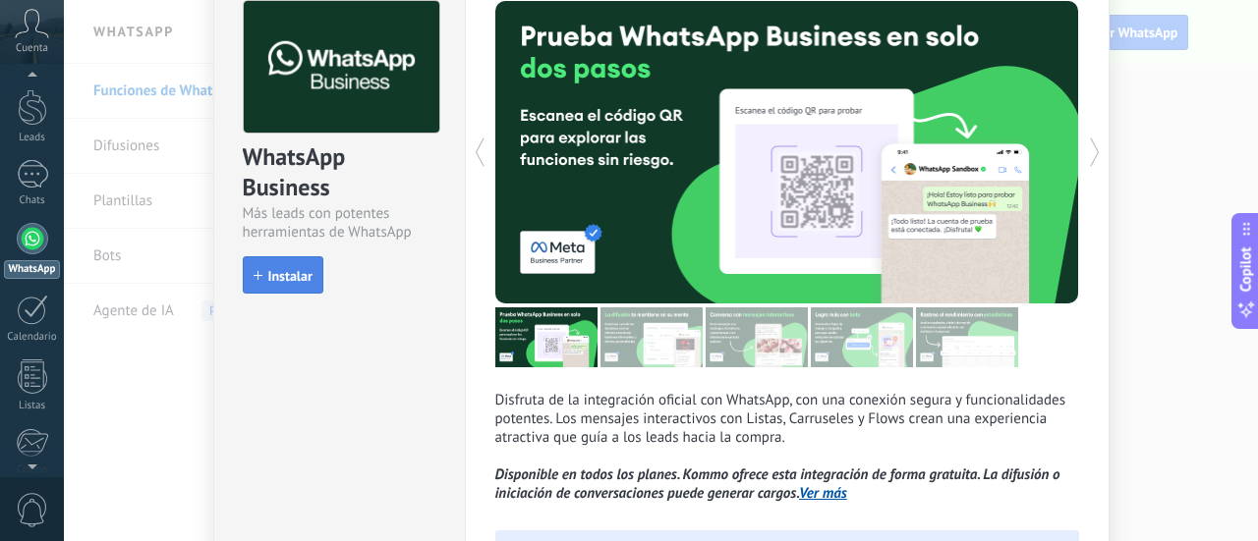
click at [304, 264] on button "Instalar" at bounding box center [283, 274] width 81 height 37
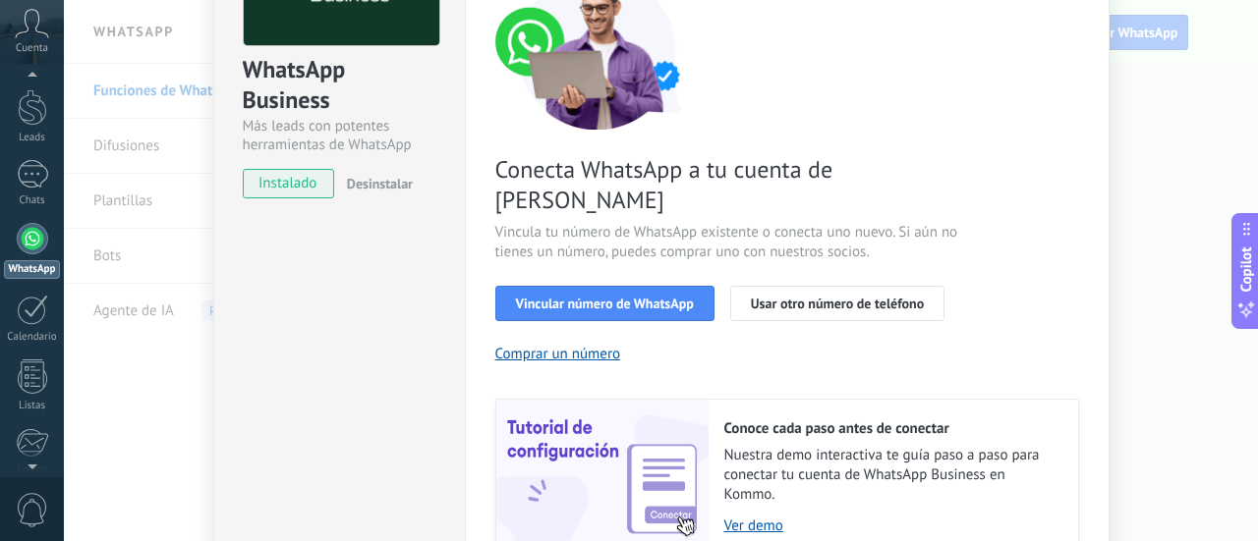
scroll to position [295, 0]
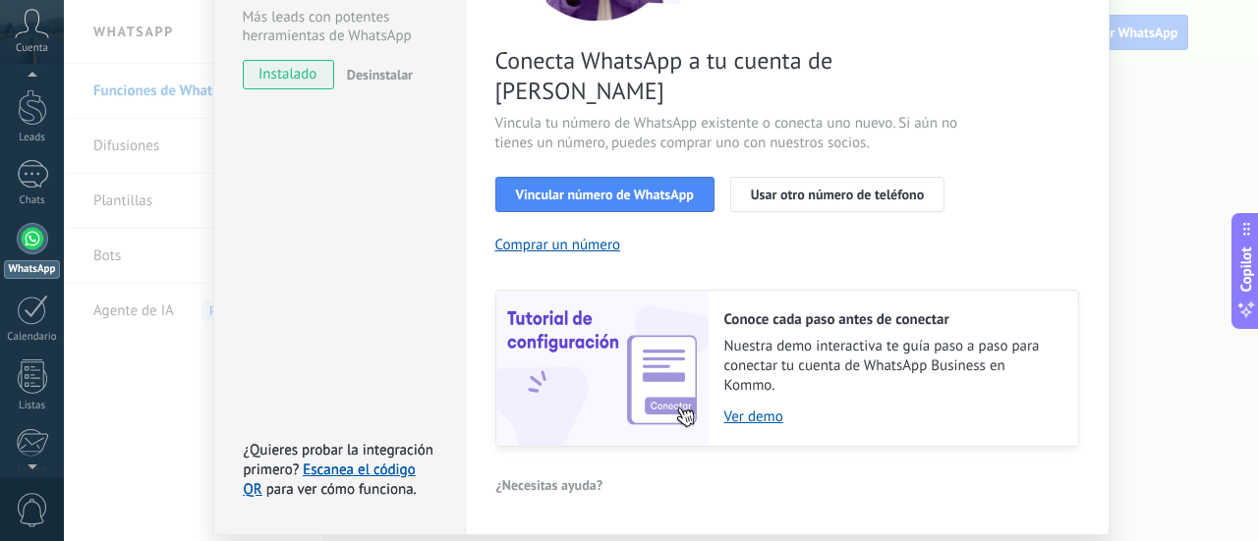
click at [1182, 241] on div "WhatsApp Business Más leads con potentes herramientas de WhatsApp instalado Des…" at bounding box center [661, 270] width 1194 height 541
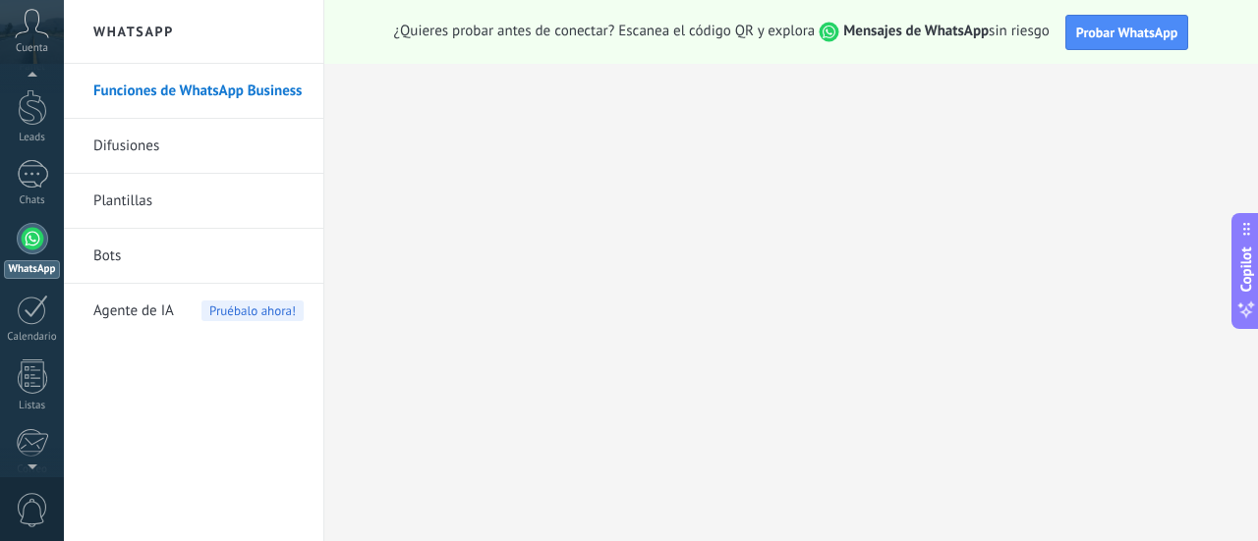
scroll to position [0, 0]
click at [20, 306] on div at bounding box center [32, 310] width 31 height 30
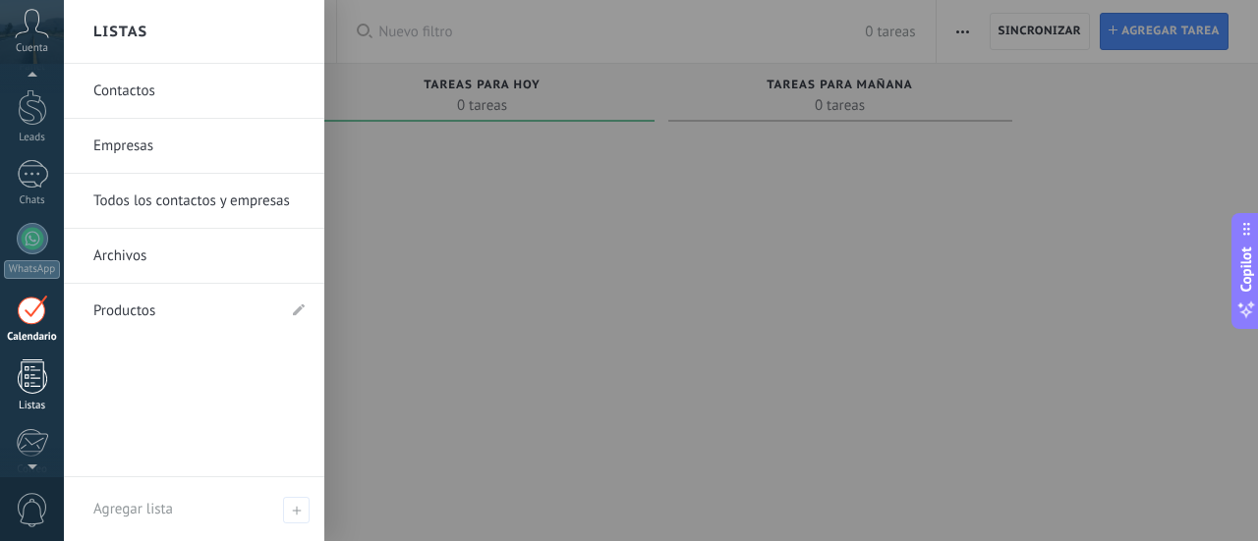
click at [42, 378] on div at bounding box center [32, 377] width 29 height 34
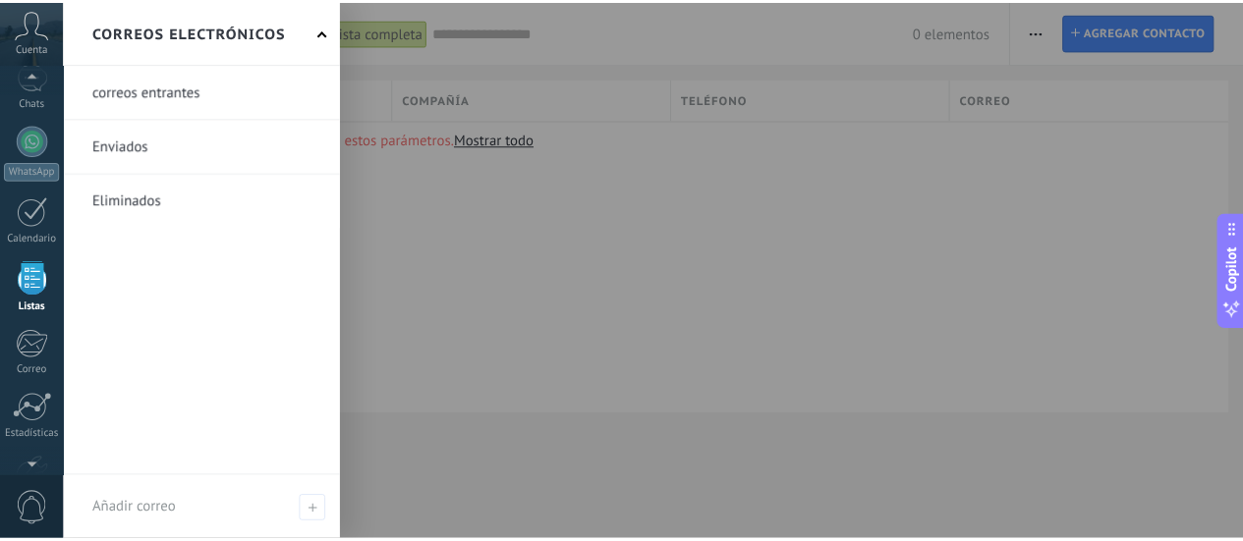
scroll to position [274, 0]
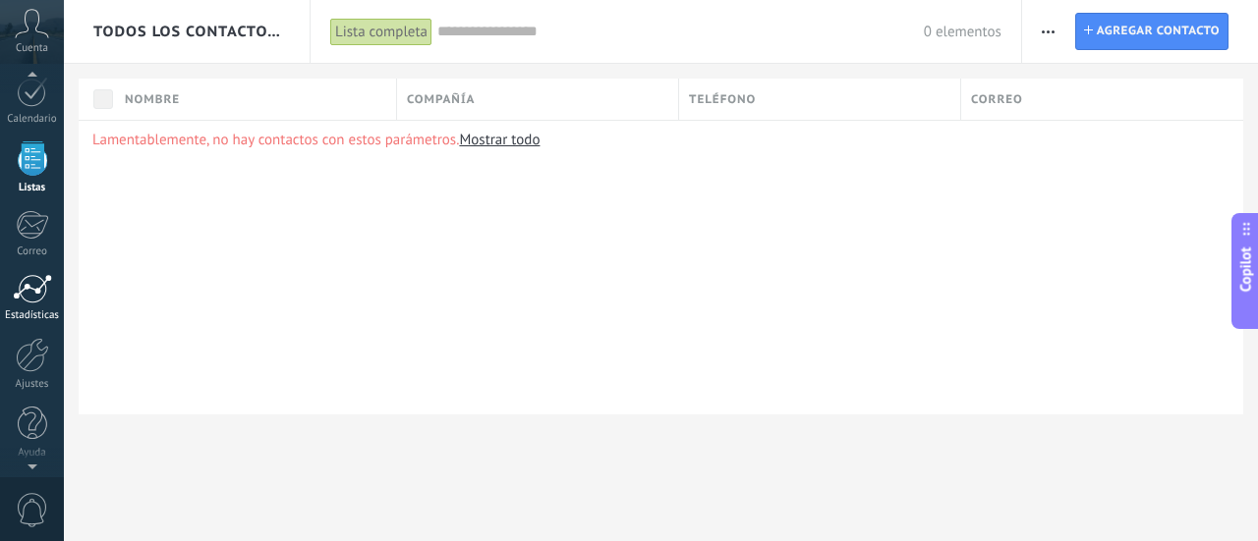
click at [32, 286] on div at bounding box center [32, 288] width 39 height 29
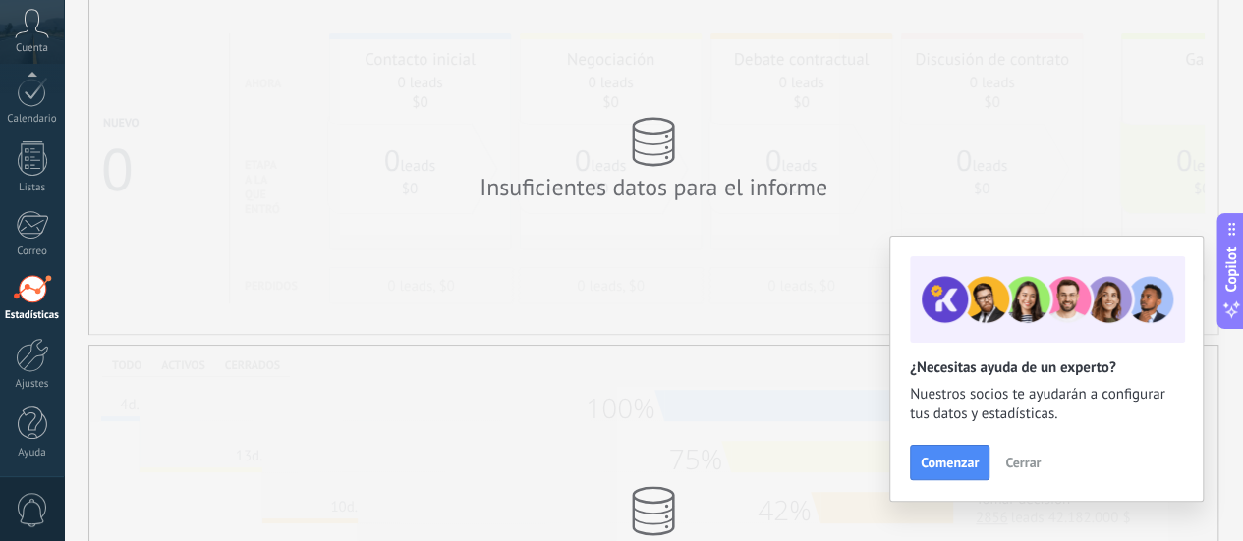
scroll to position [98, 0]
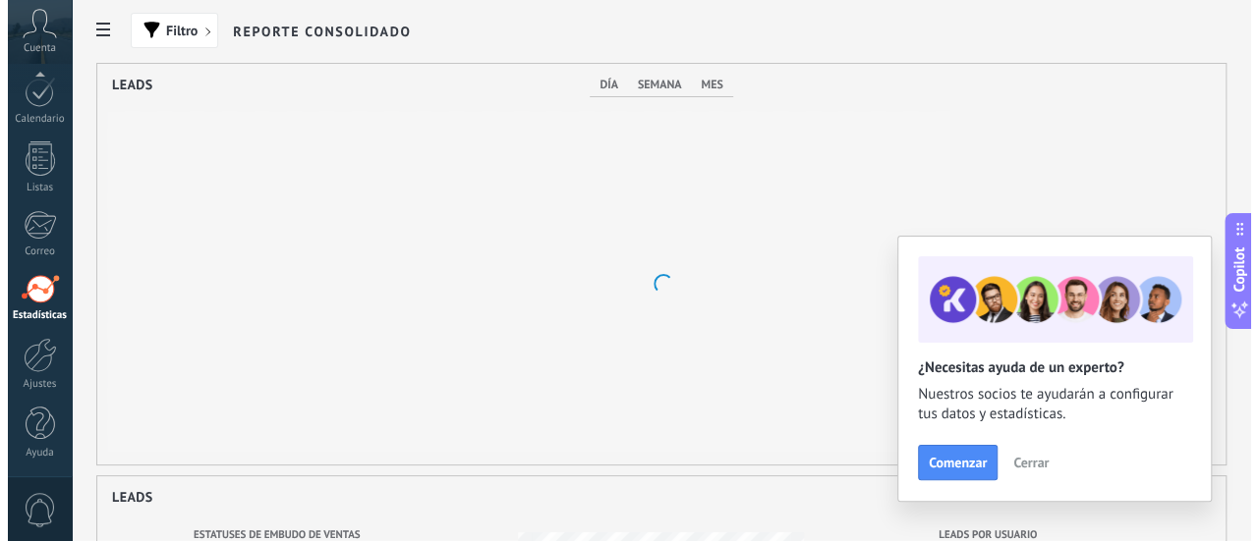
scroll to position [401, 868]
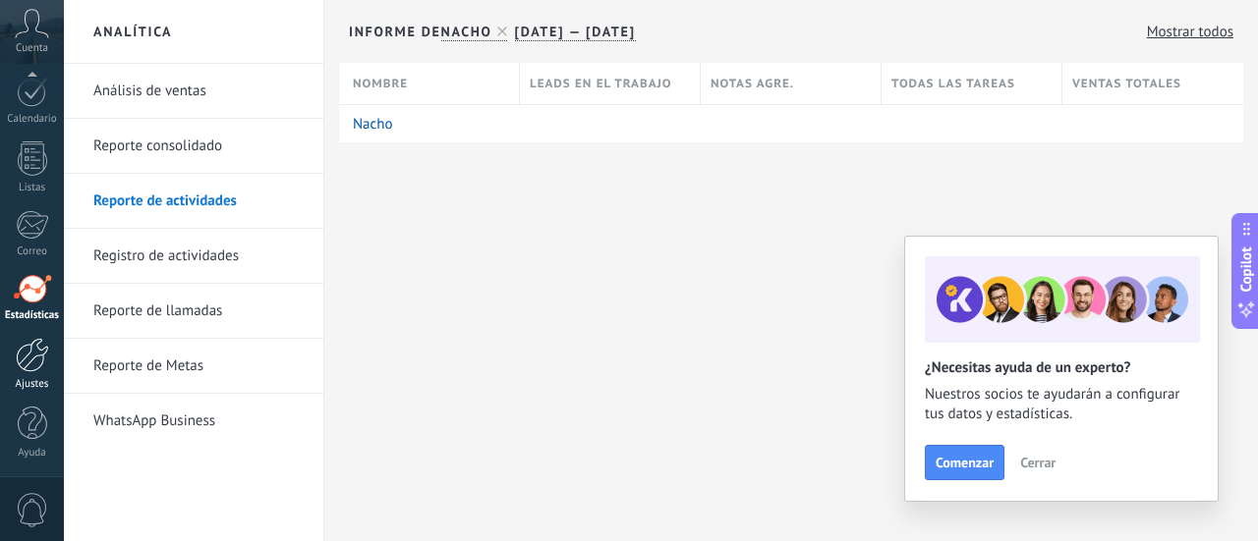
click at [22, 378] on div "Ajustes" at bounding box center [32, 384] width 57 height 13
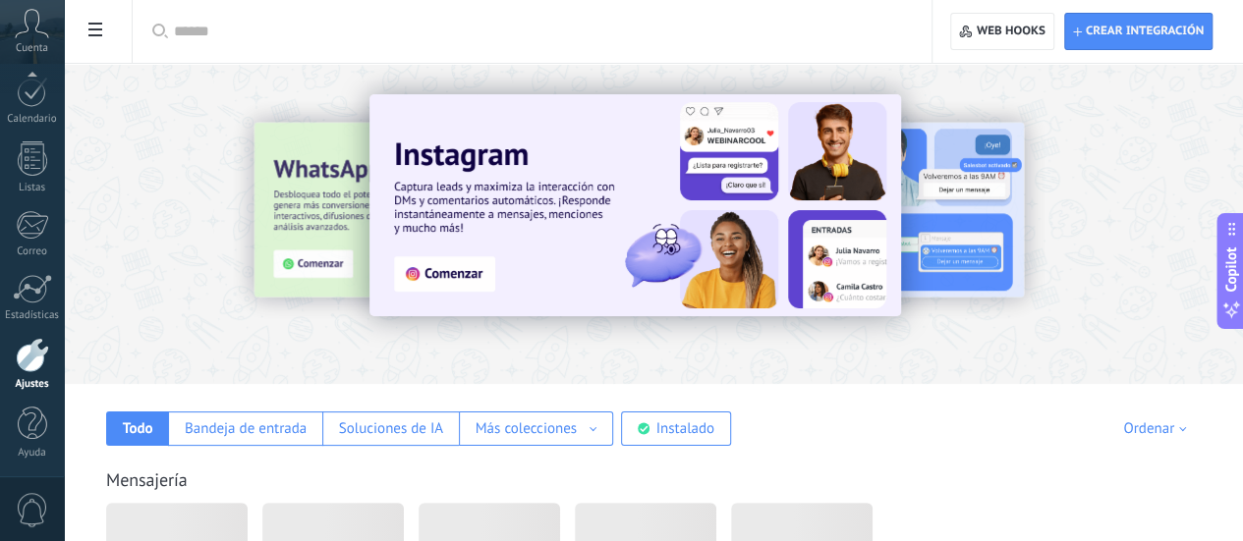
click at [29, 127] on div "Panel Leads Chats WhatsApp Clientes" at bounding box center [32, 143] width 64 height 672
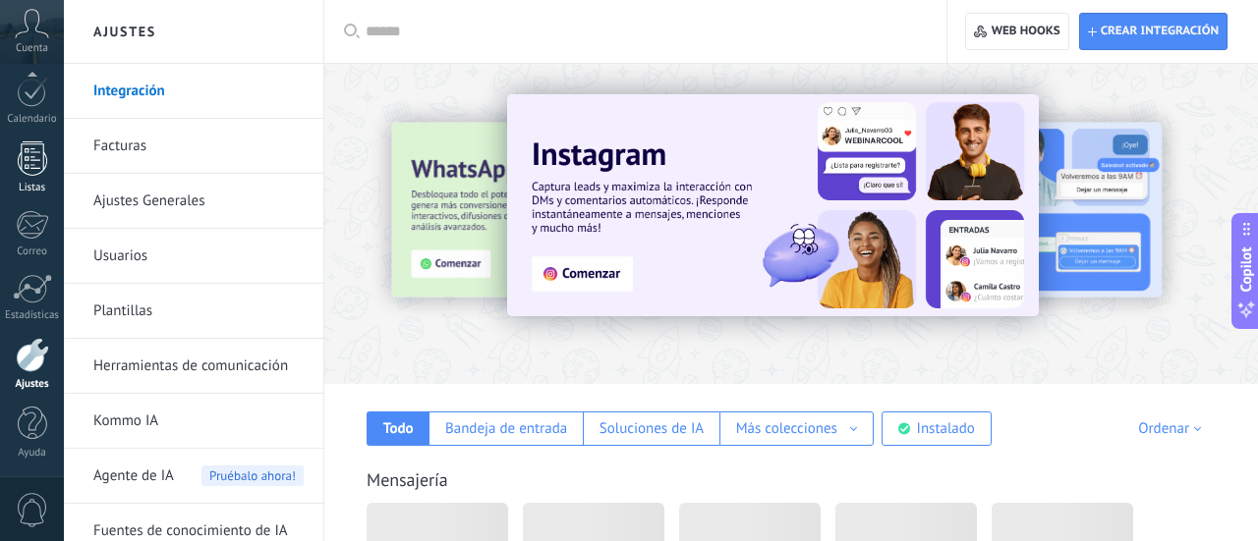
click at [28, 152] on div at bounding box center [32, 158] width 29 height 34
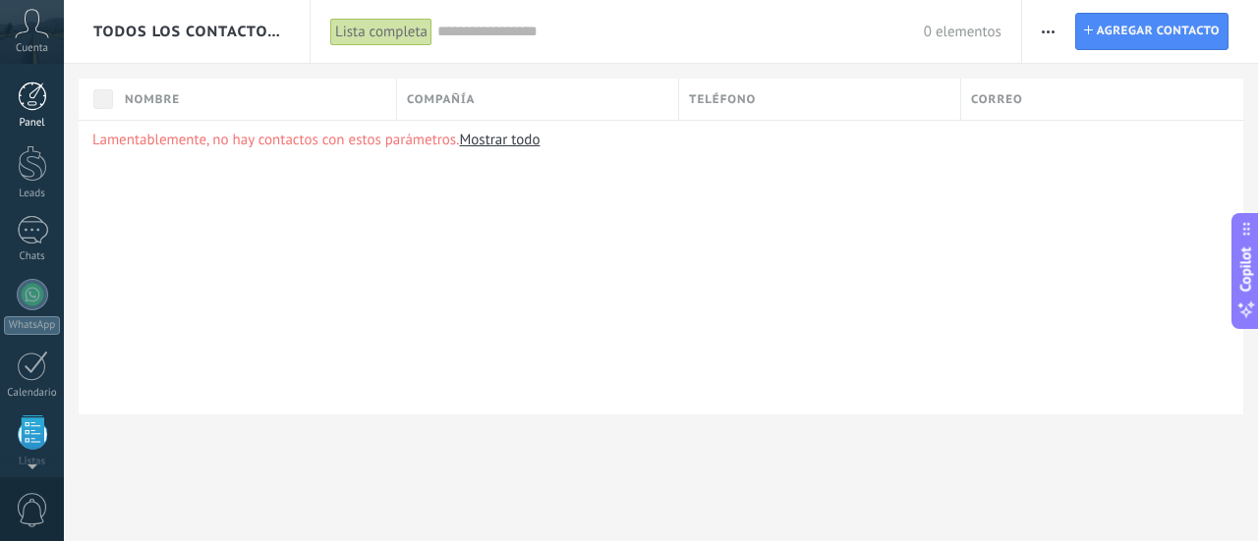
click at [32, 113] on link "Panel" at bounding box center [32, 106] width 64 height 48
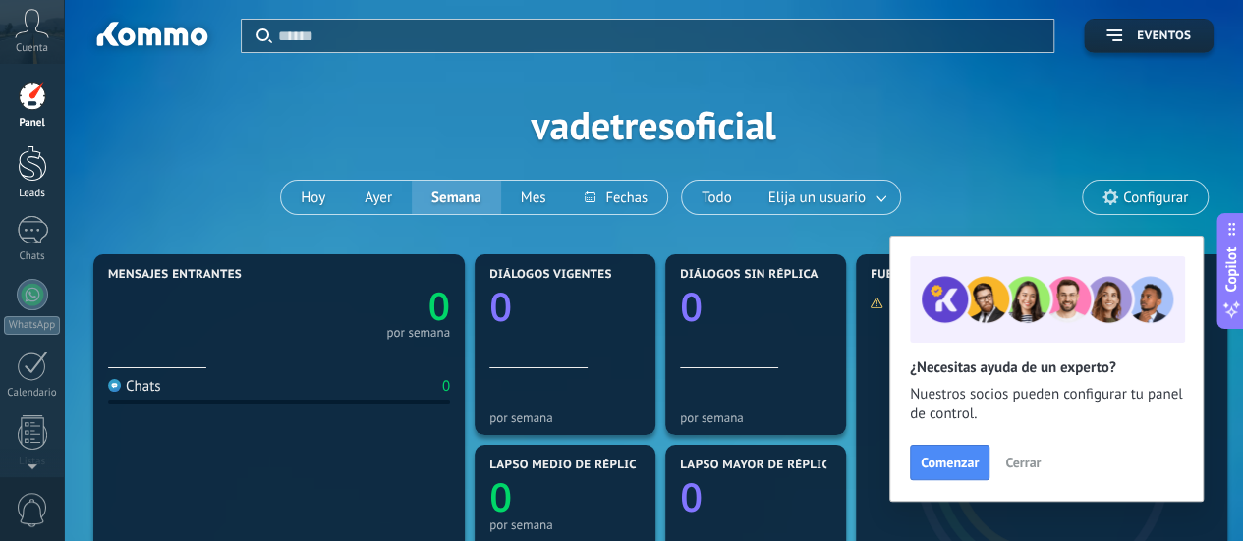
click at [43, 181] on div at bounding box center [32, 163] width 29 height 36
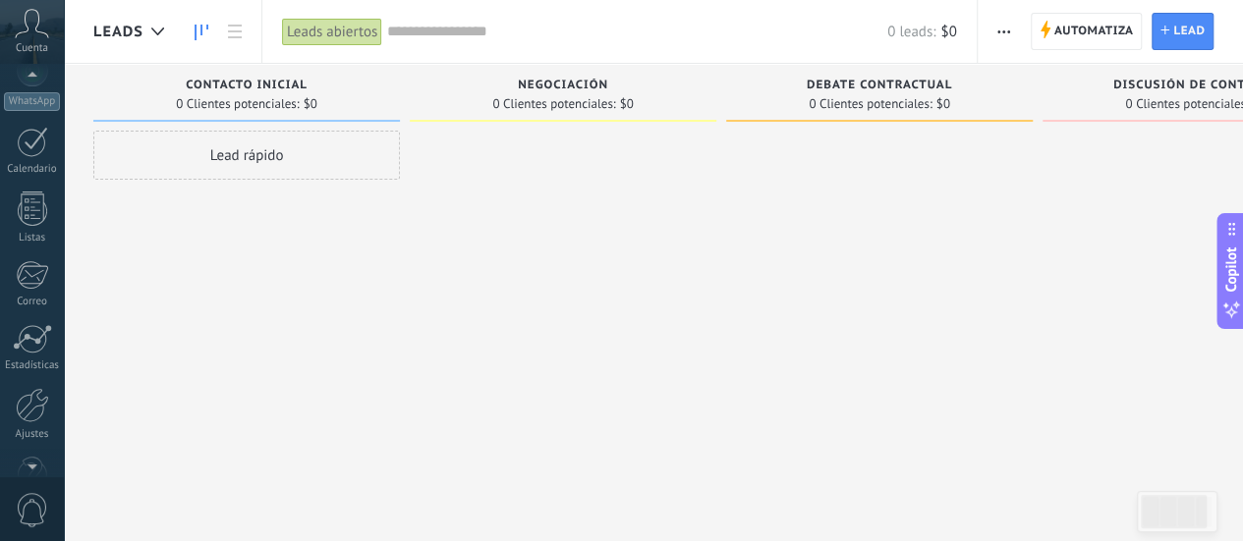
scroll to position [274, 0]
click at [30, 382] on div "Ajustes" at bounding box center [32, 384] width 57 height 13
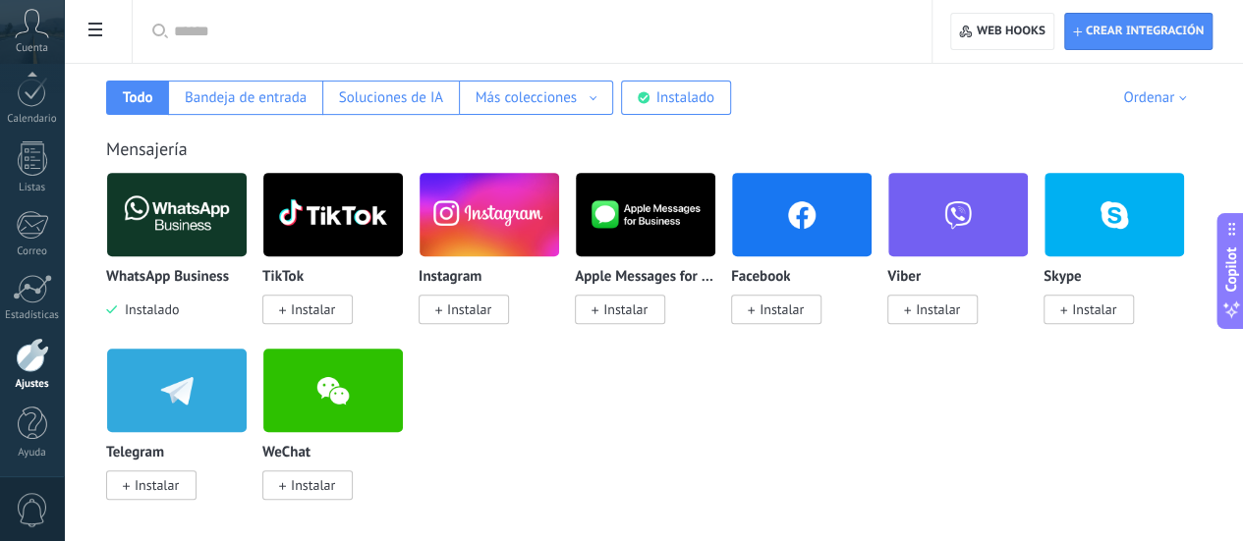
scroll to position [295, 0]
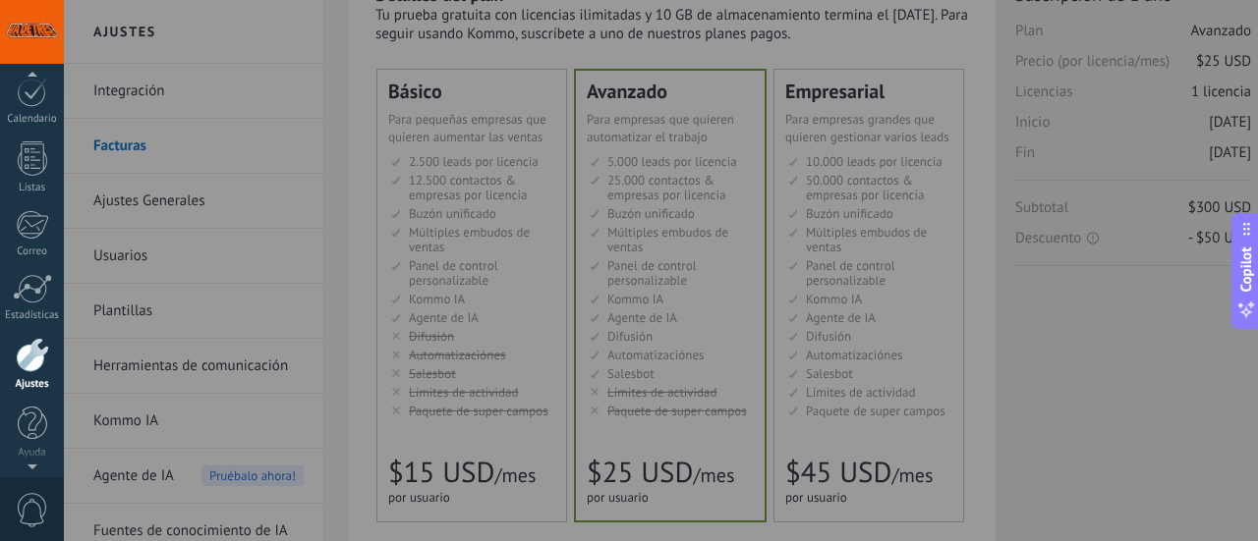
scroll to position [269, 0]
click at [25, 36] on div at bounding box center [32, 32] width 64 height 64
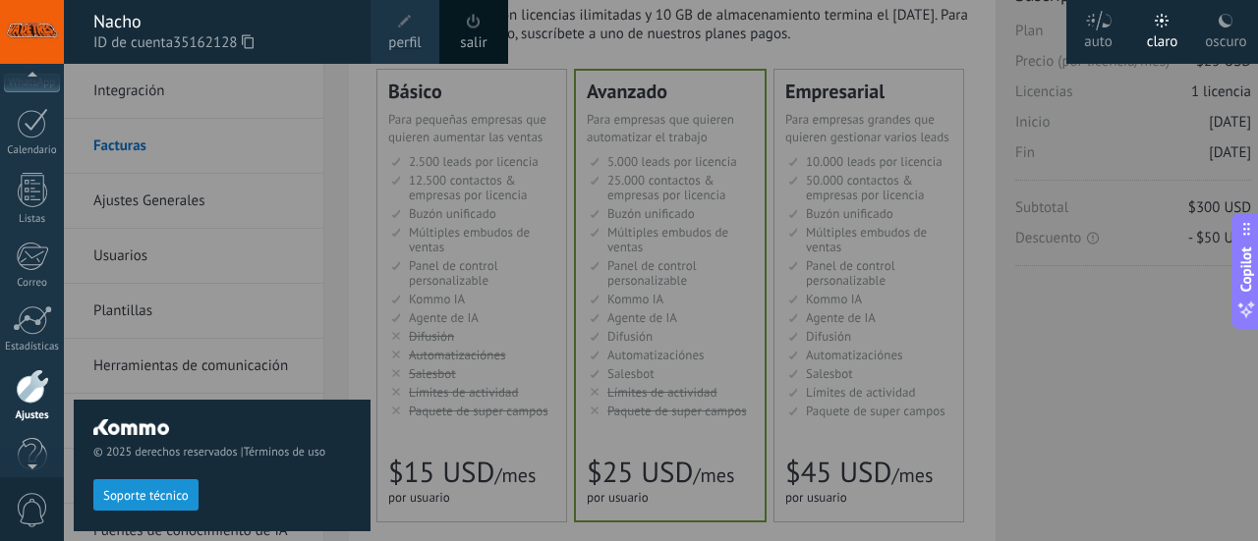
click at [151, 22] on div "Nacho" at bounding box center [221, 22] width 257 height 22
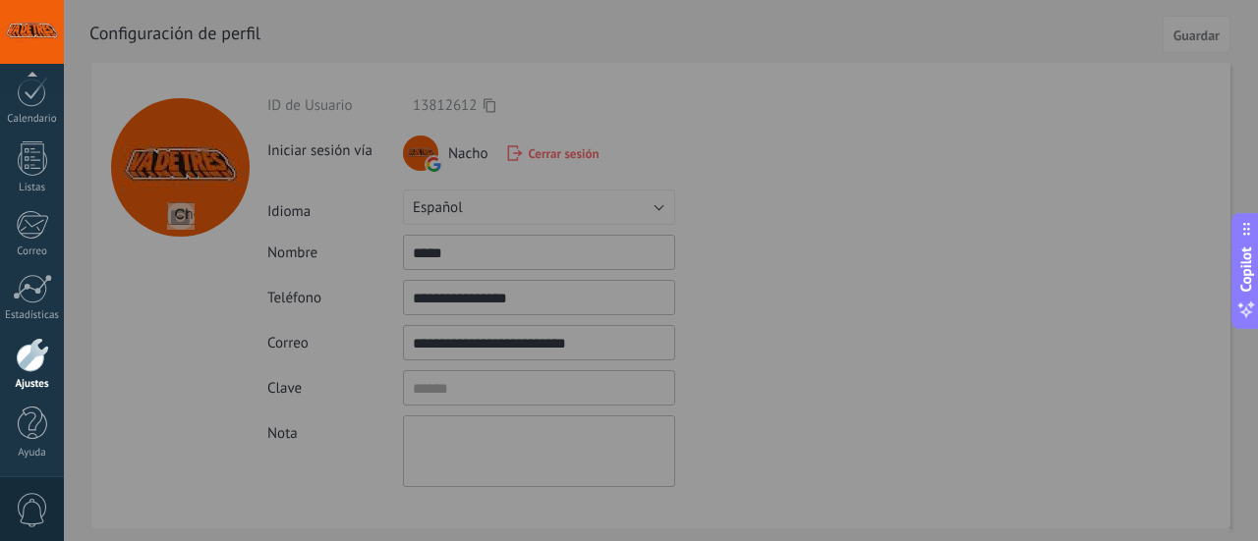
click at [574, 251] on div at bounding box center [693, 270] width 1258 height 541
click at [556, 337] on div at bounding box center [693, 270] width 1258 height 541
click at [813, 178] on div at bounding box center [693, 270] width 1258 height 541
click at [658, 262] on div at bounding box center [693, 270] width 1258 height 541
click at [38, 269] on div "Panel Leads Chats WhatsApp Clientes" at bounding box center [32, 143] width 64 height 672
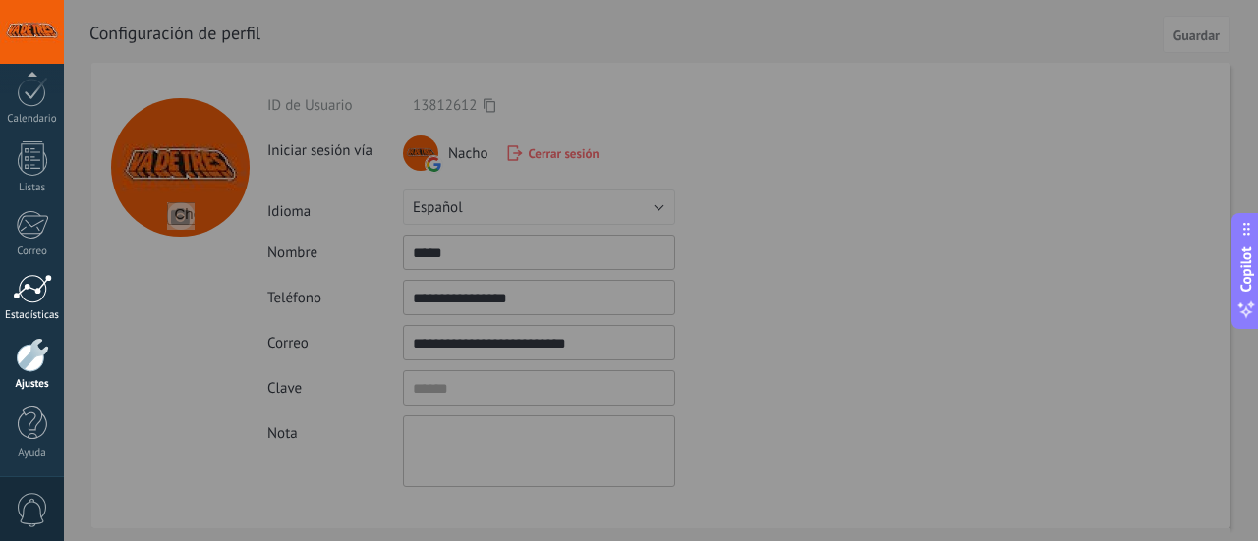
click at [28, 299] on div at bounding box center [32, 288] width 39 height 29
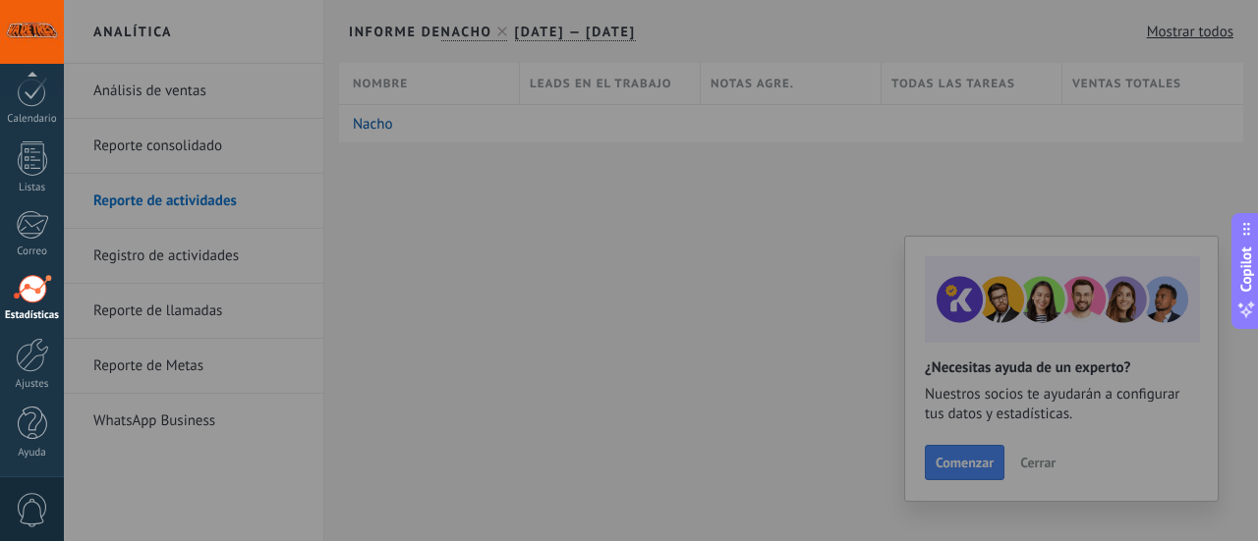
click at [835, 203] on div at bounding box center [693, 270] width 1258 height 541
click at [477, 205] on div at bounding box center [693, 270] width 1258 height 541
click at [1052, 464] on div at bounding box center [693, 270] width 1258 height 541
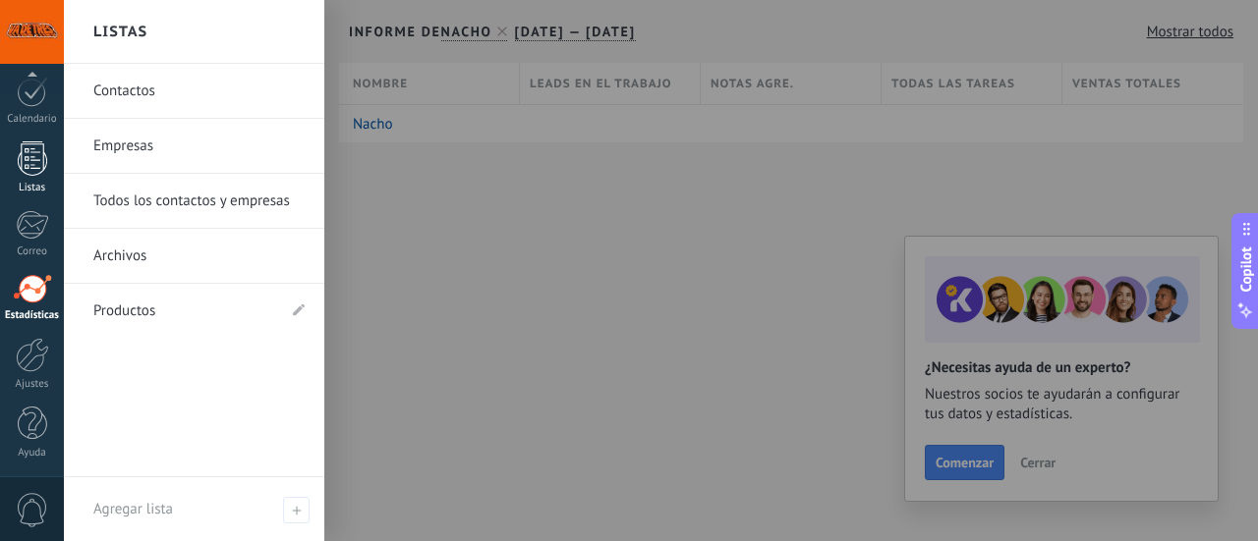
click at [40, 158] on div at bounding box center [32, 158] width 29 height 34
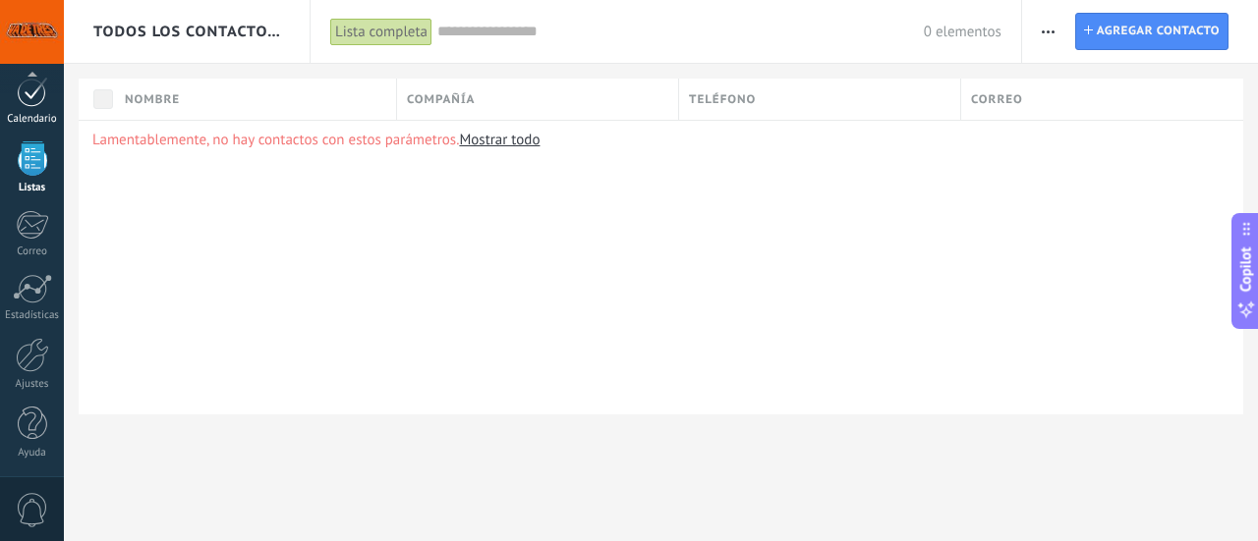
click at [31, 108] on link "Calendario" at bounding box center [32, 101] width 64 height 49
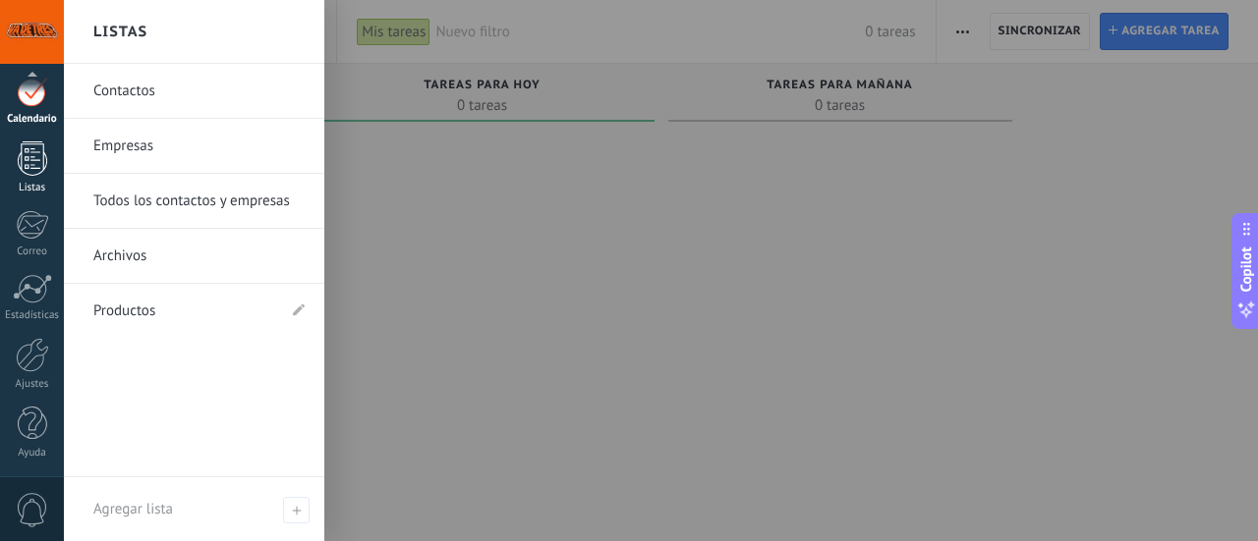
click at [31, 155] on div at bounding box center [32, 158] width 29 height 34
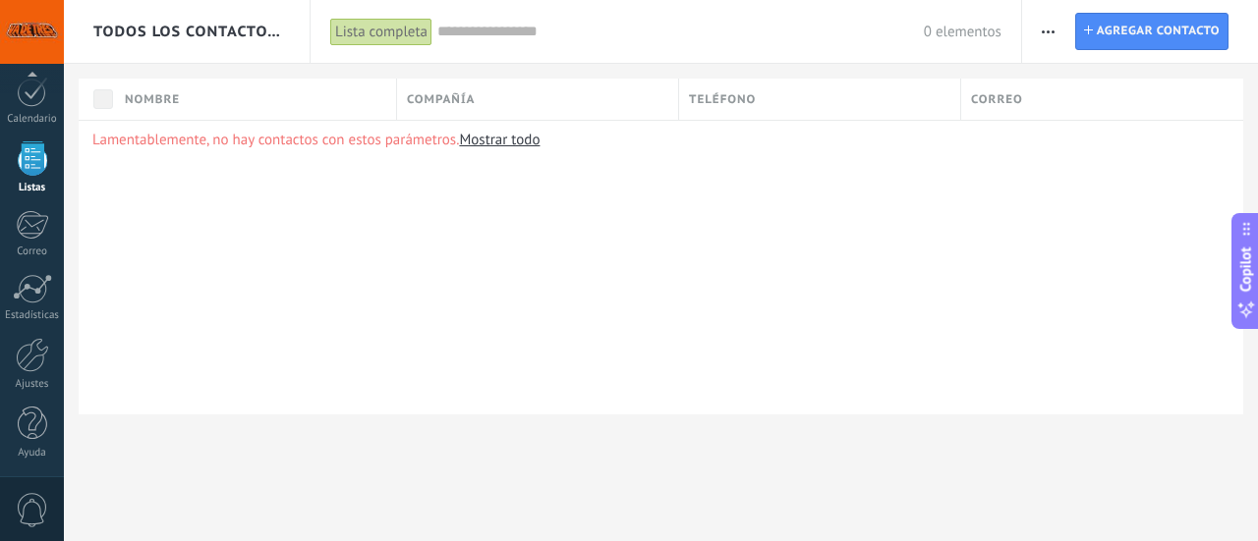
scroll to position [192, 0]
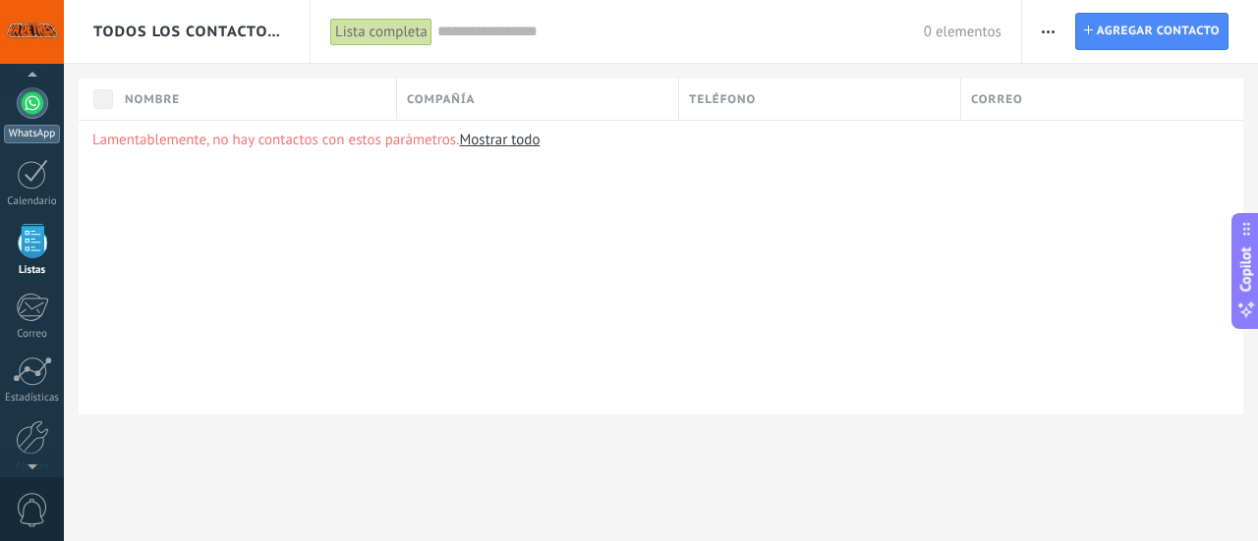
click at [36, 108] on div at bounding box center [32, 102] width 31 height 31
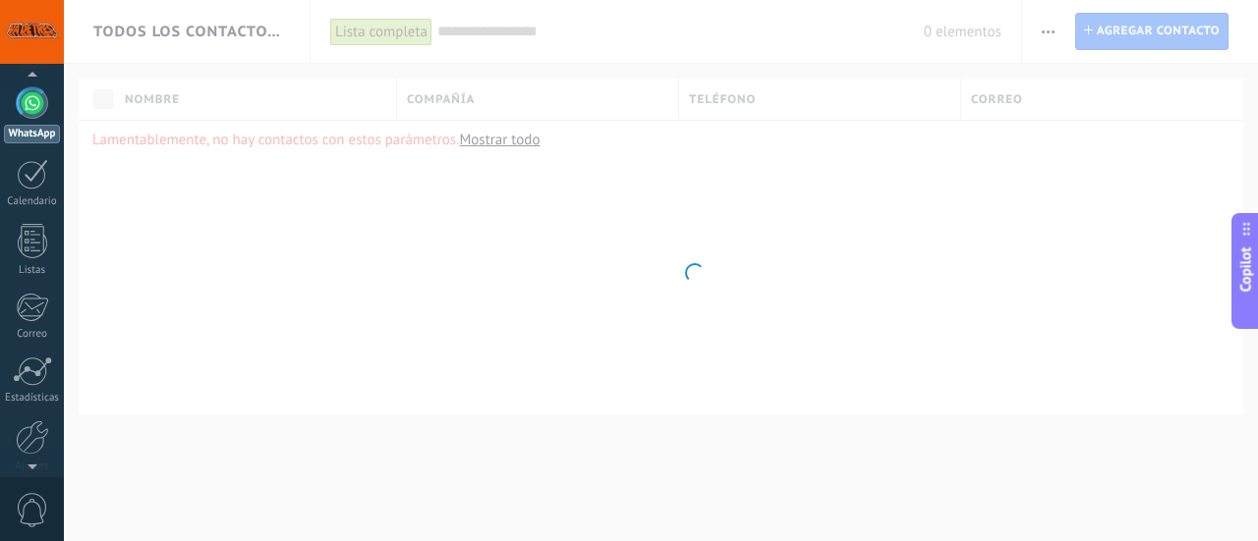
scroll to position [56, 0]
